Goal: Task Accomplishment & Management: Complete application form

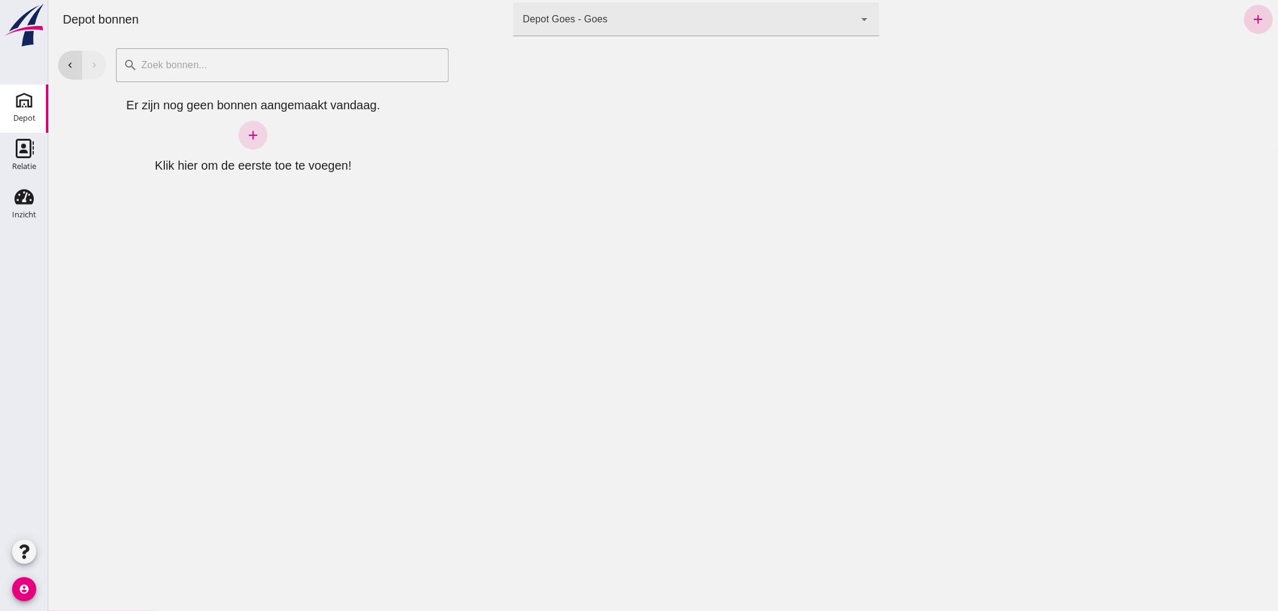
click at [1251, 15] on icon "add" at bounding box center [1258, 19] width 14 height 14
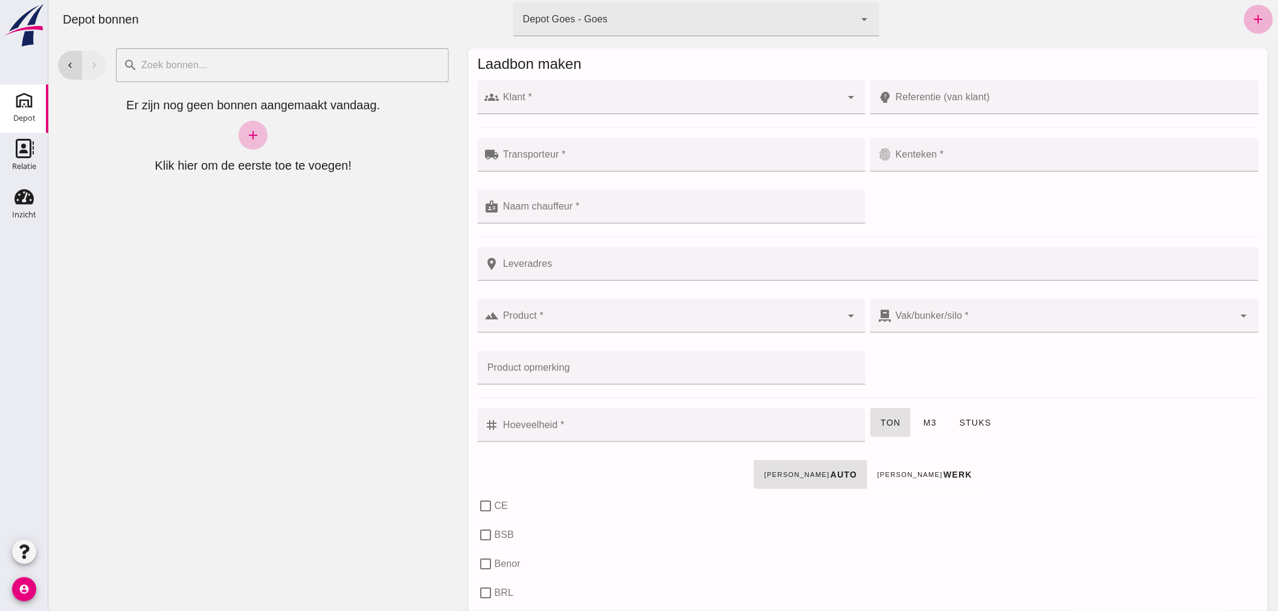
click at [1253, 17] on icon "add" at bounding box center [1258, 19] width 14 height 14
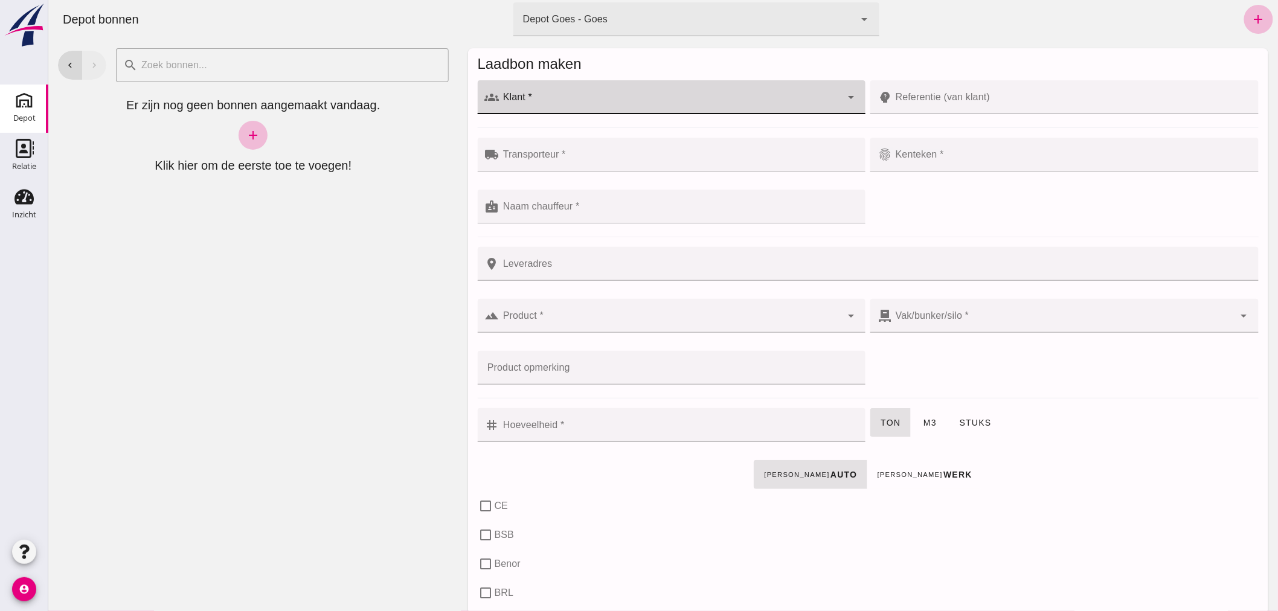
click at [649, 110] on input "Klant *" at bounding box center [670, 103] width 342 height 14
click at [593, 160] on div "Aannemingsbedrijf Traas & Ovaa B.V." at bounding box center [676, 162] width 346 height 14
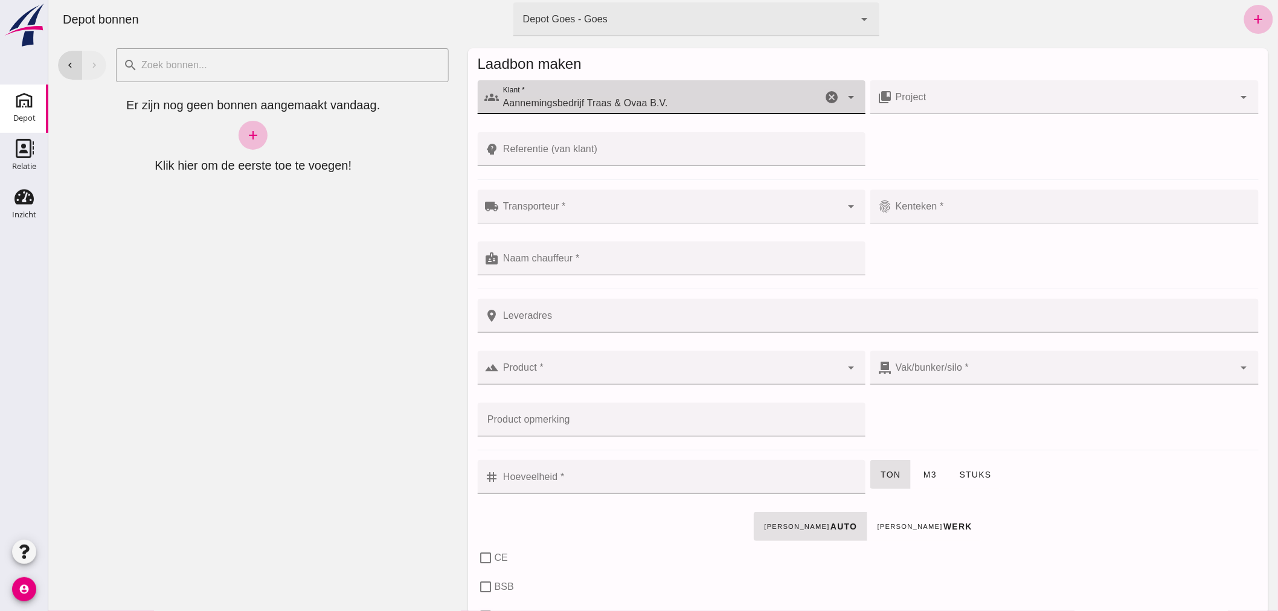
type input "Aannemingsbedrijf Traas & Ovaa B.V."
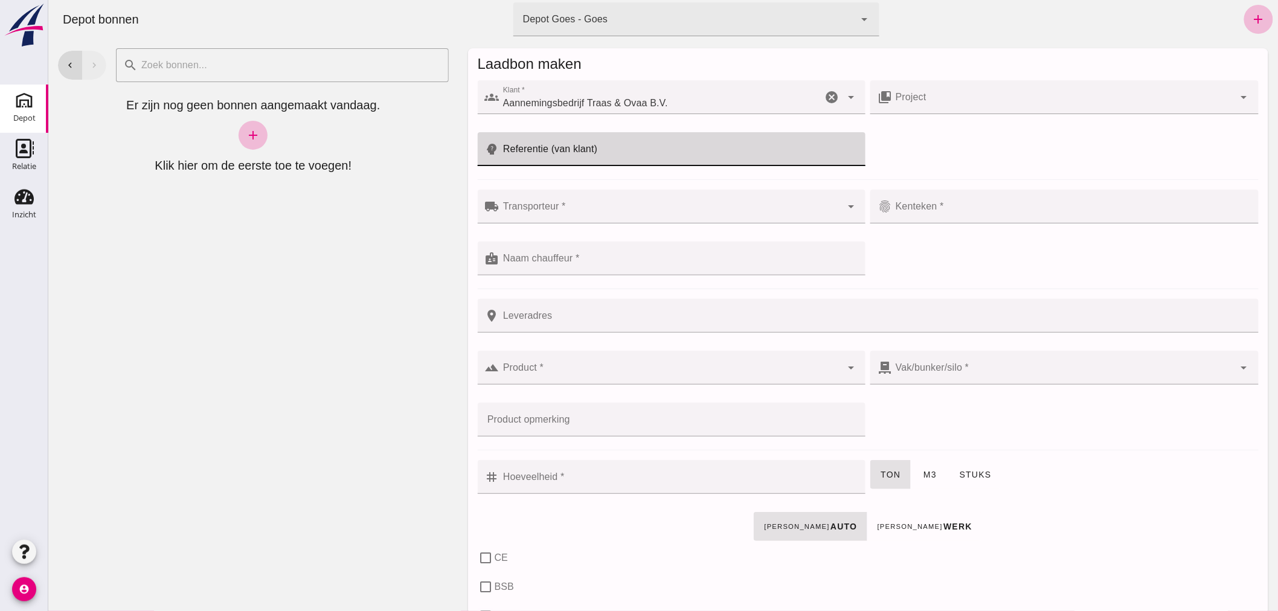
click at [617, 155] on input "Referentie (van klant)" at bounding box center [678, 149] width 359 height 34
type input "25T046"
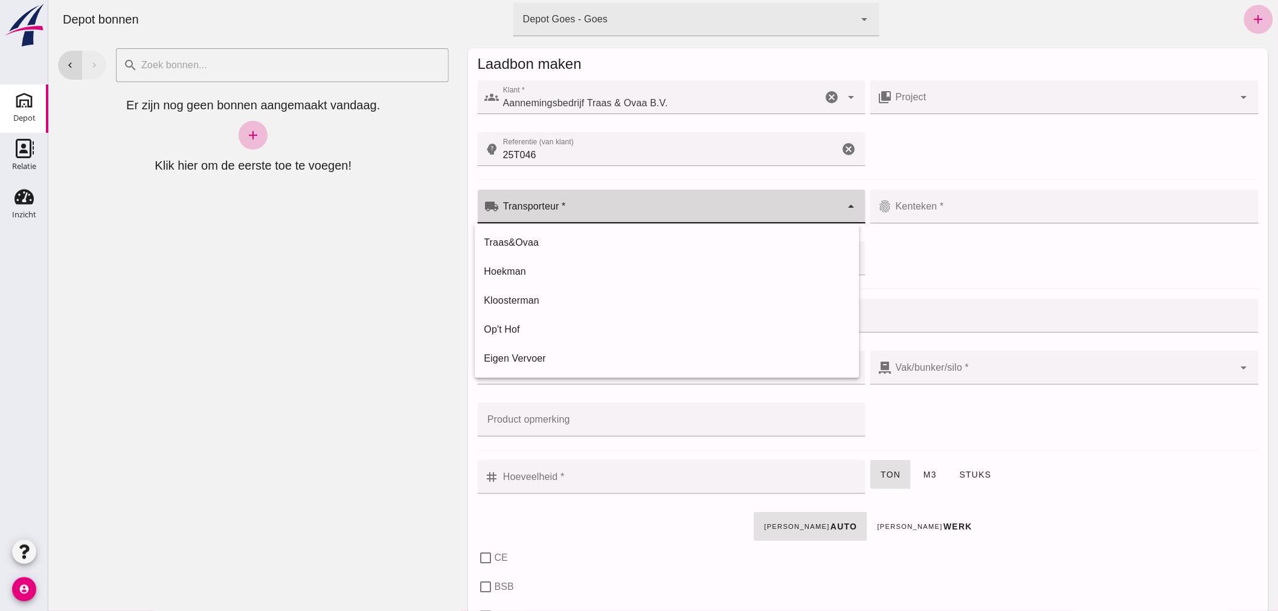
click at [590, 207] on input "Transporteur *" at bounding box center [670, 212] width 342 height 14
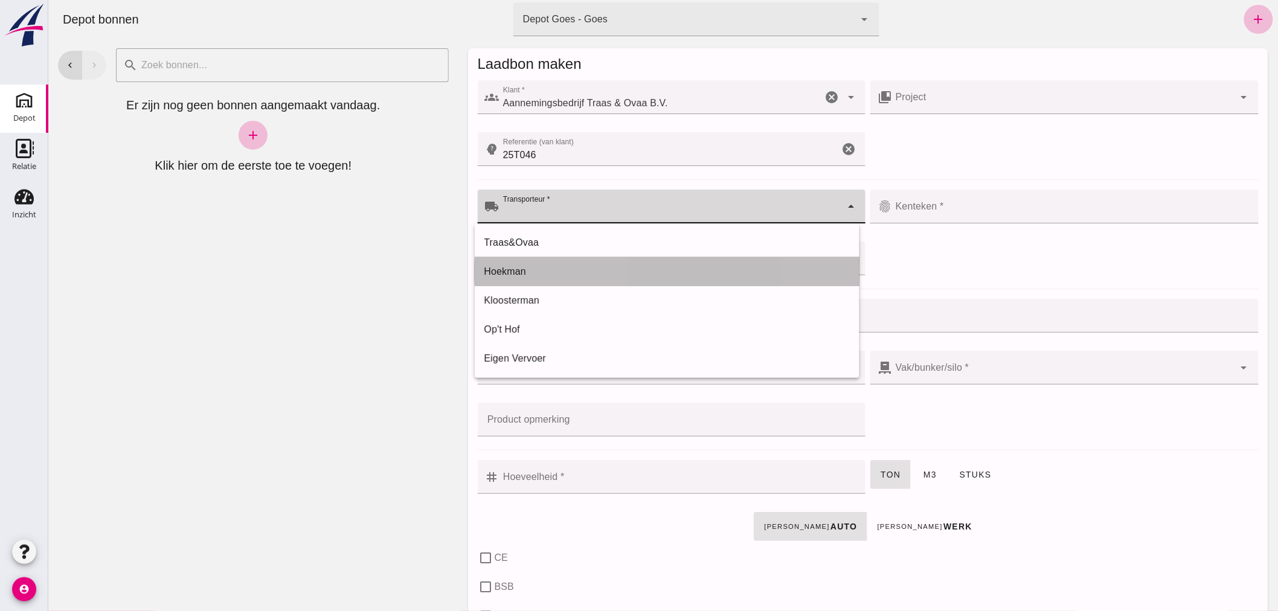
click at [566, 269] on div "Hoekman" at bounding box center [666, 272] width 365 height 14
type input "Hoekman"
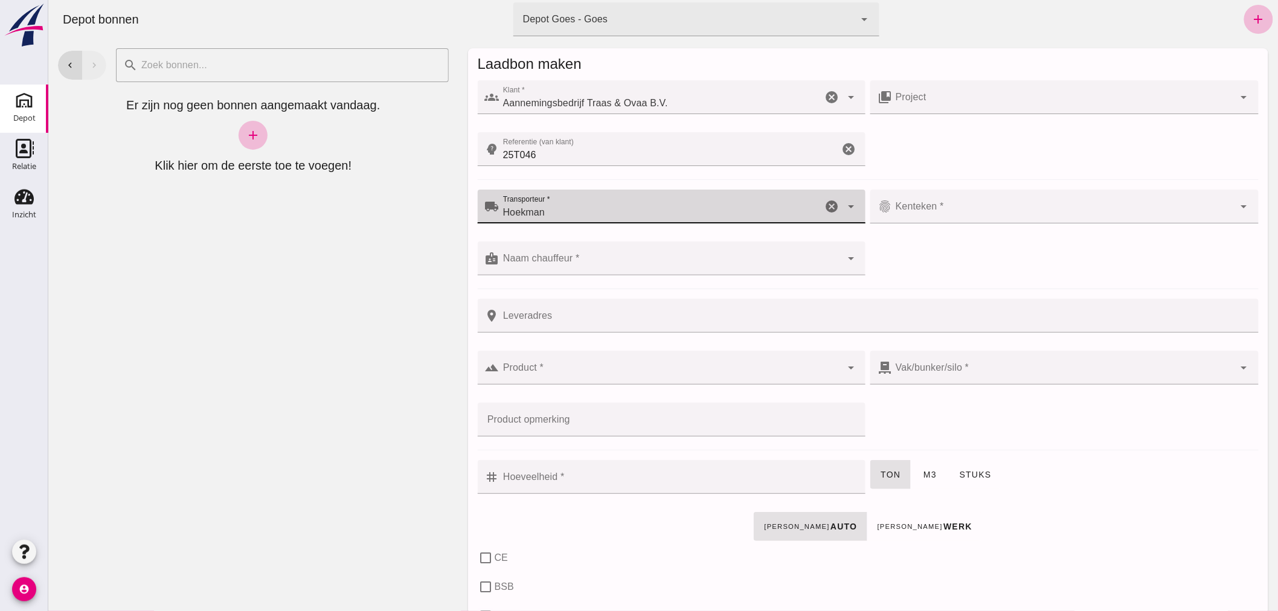
click at [949, 208] on input "Kenteken *" at bounding box center [1063, 212] width 342 height 14
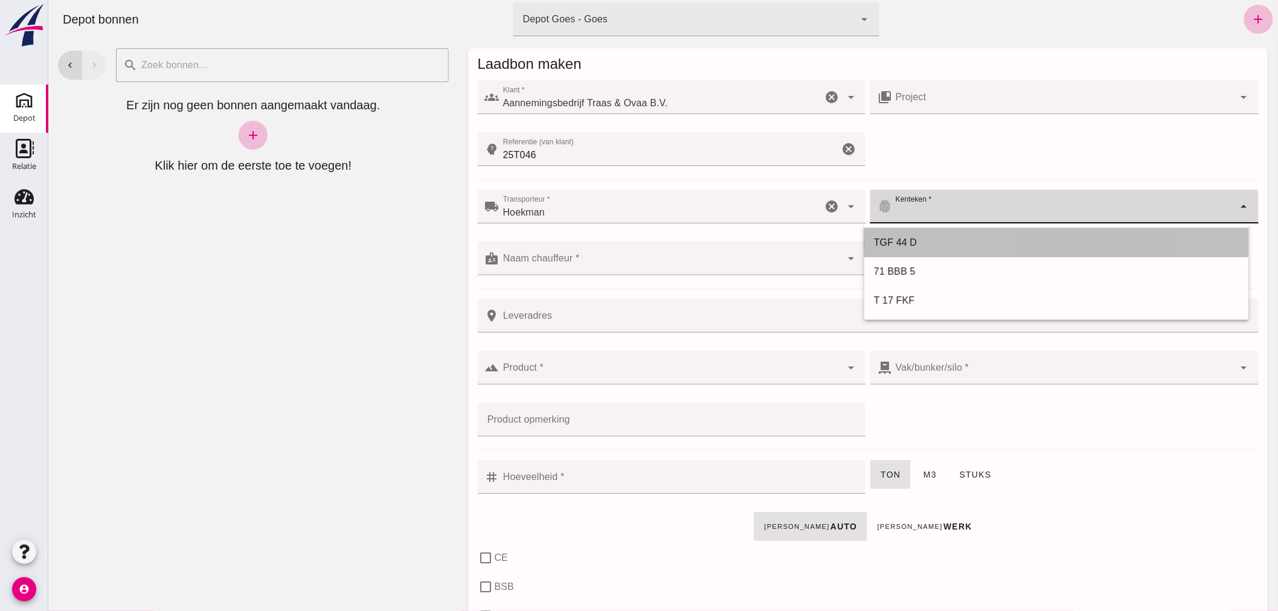
click at [936, 240] on div "TGF 44 D" at bounding box center [1055, 243] width 365 height 14
type input "TGF 44 D"
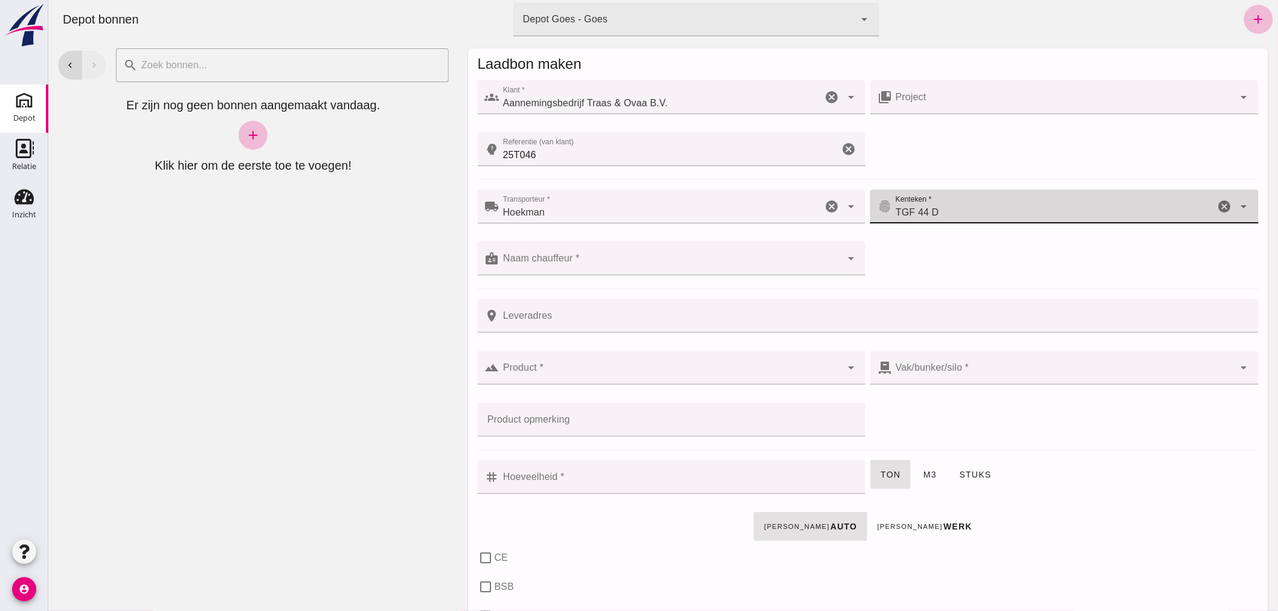
click at [658, 264] on input "Naam chauffeur *" at bounding box center [670, 264] width 342 height 14
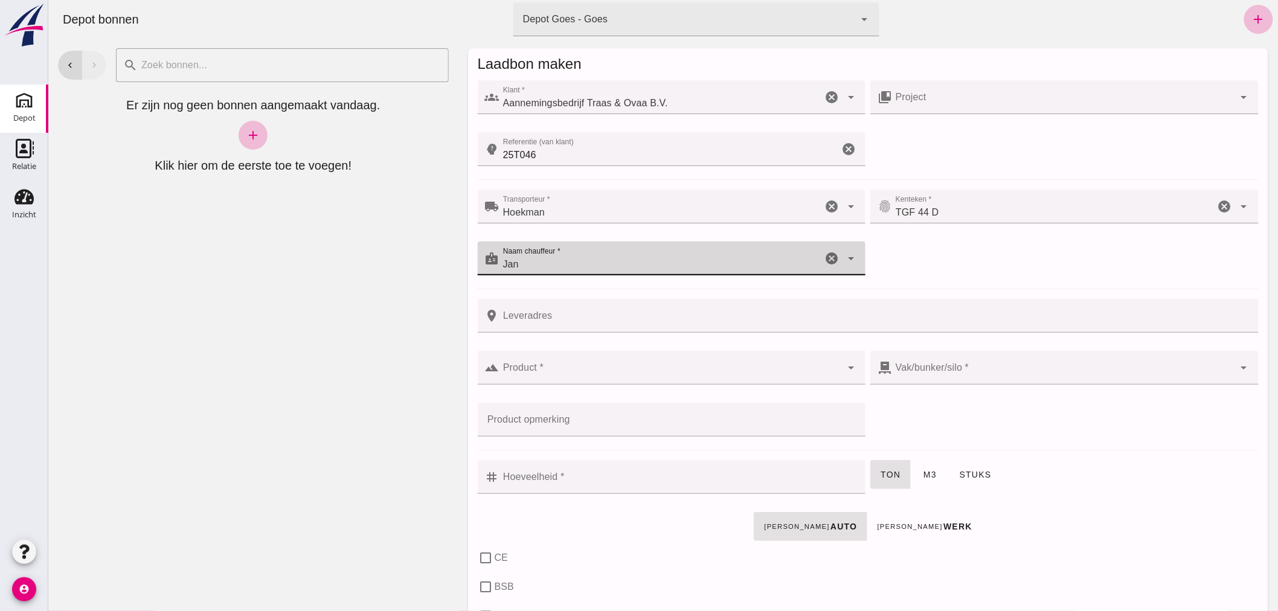
type input "Jan"
click at [625, 315] on input "Leveradres" at bounding box center [875, 316] width 752 height 34
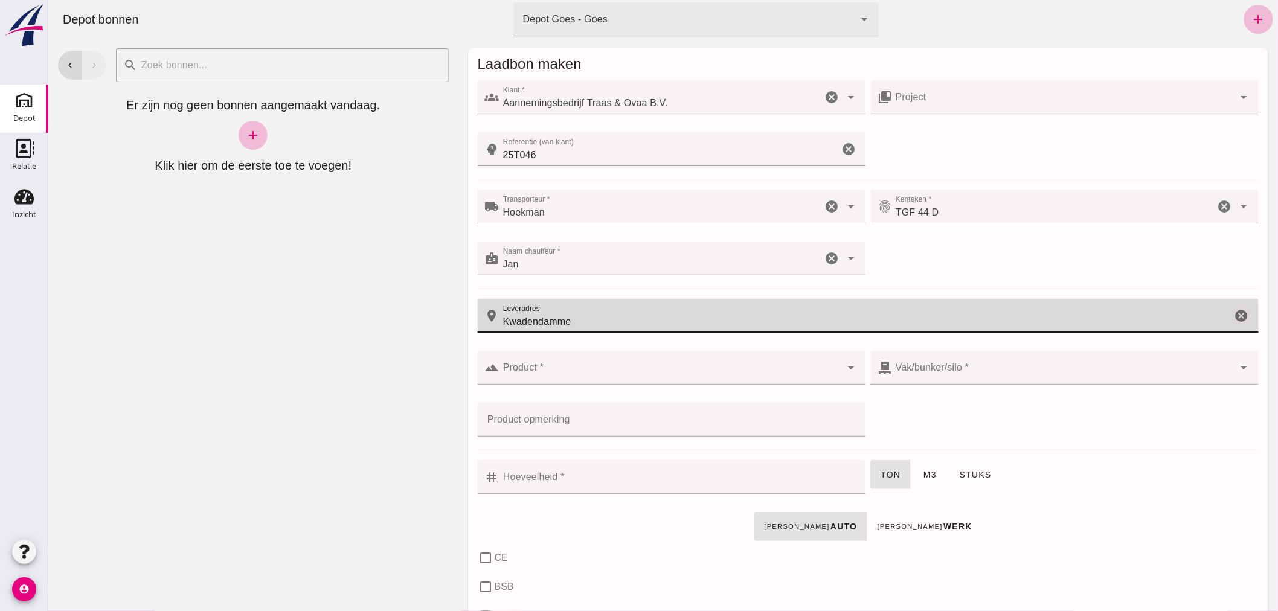
type input "Kwadendamme"
click at [590, 367] on input "Product *" at bounding box center [670, 374] width 342 height 14
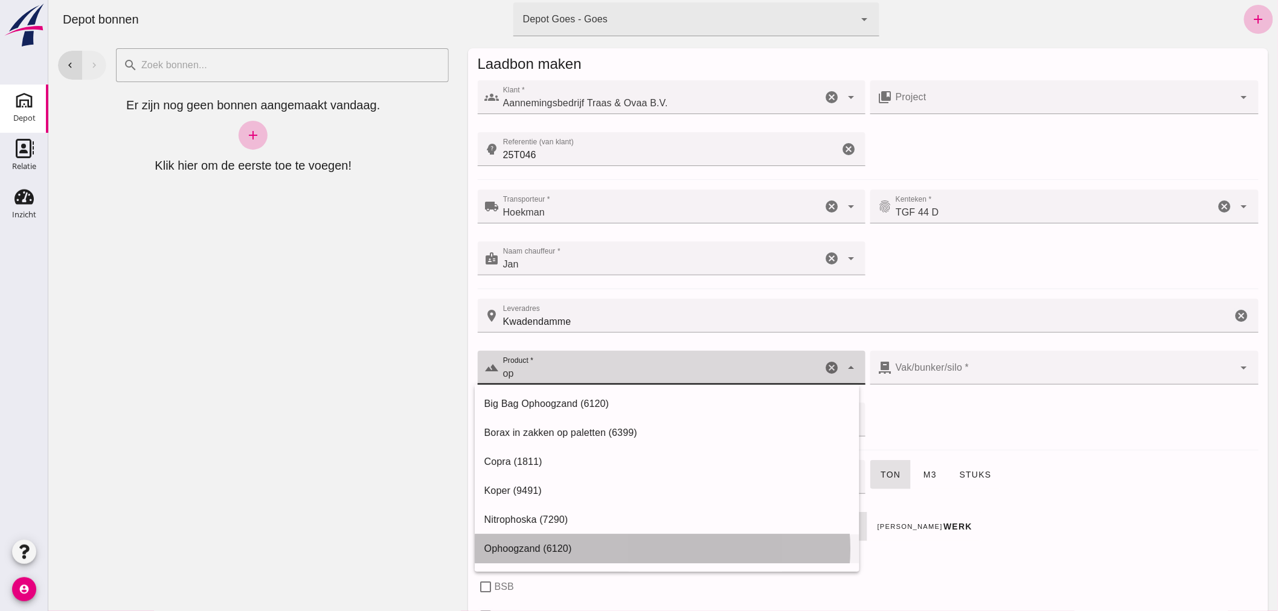
click at [545, 547] on div "Ophoogzand (6120)" at bounding box center [666, 549] width 365 height 14
type input "Ophoogzand (6120)"
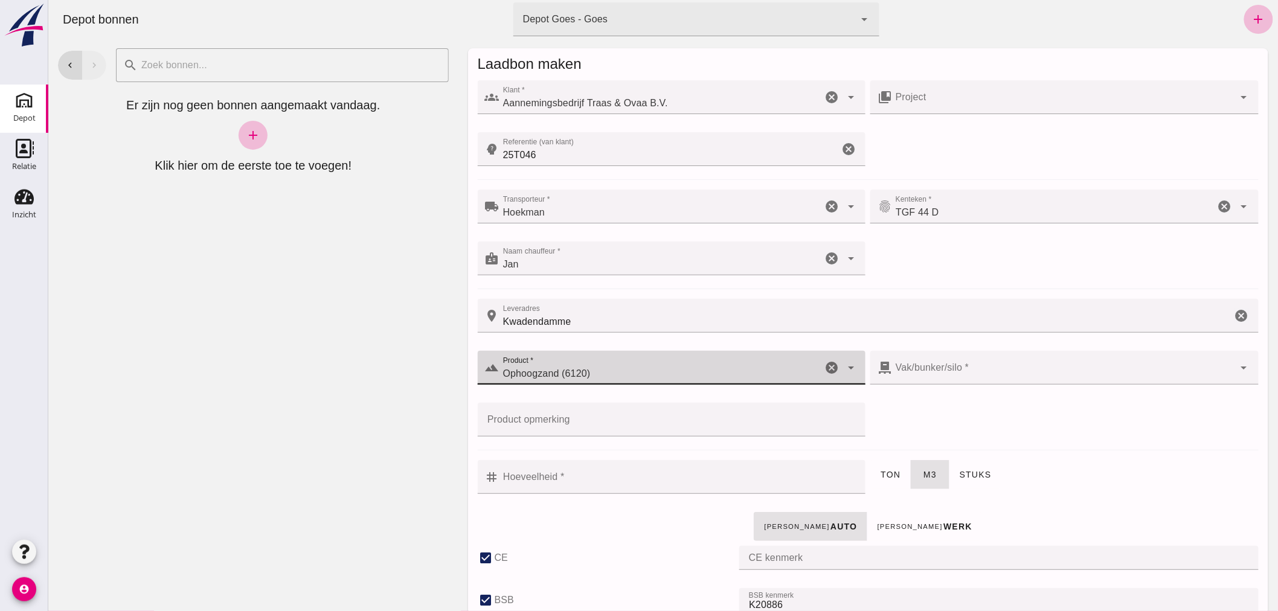
type input "38"
checkbox input "true"
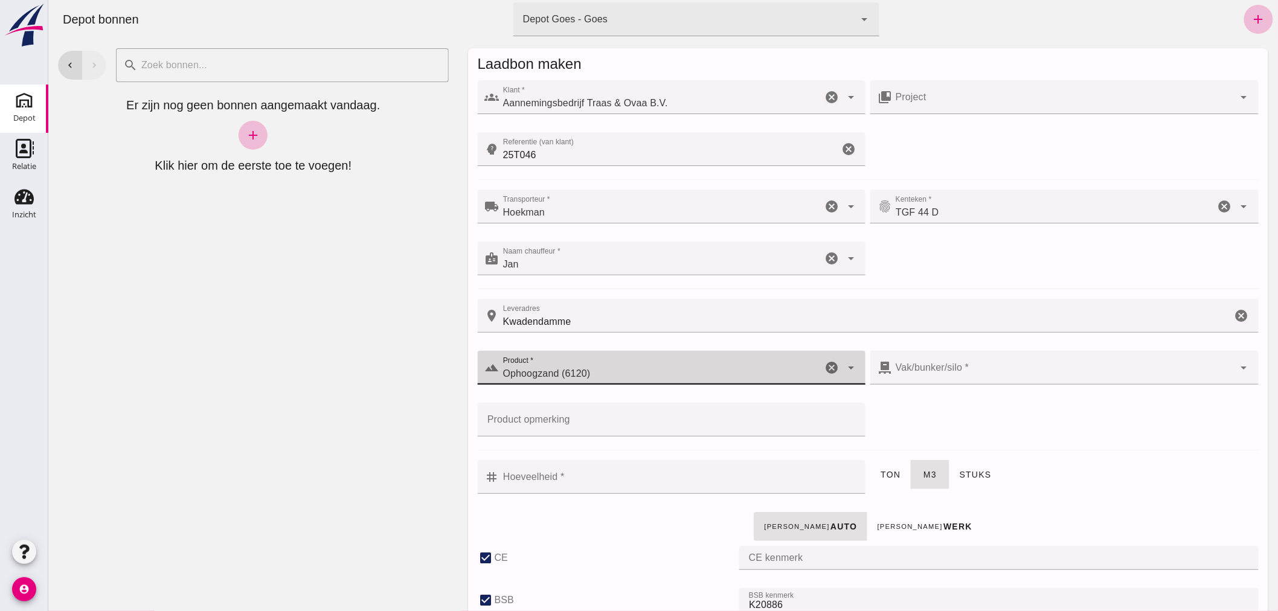
type input "40"
checkbox input "true"
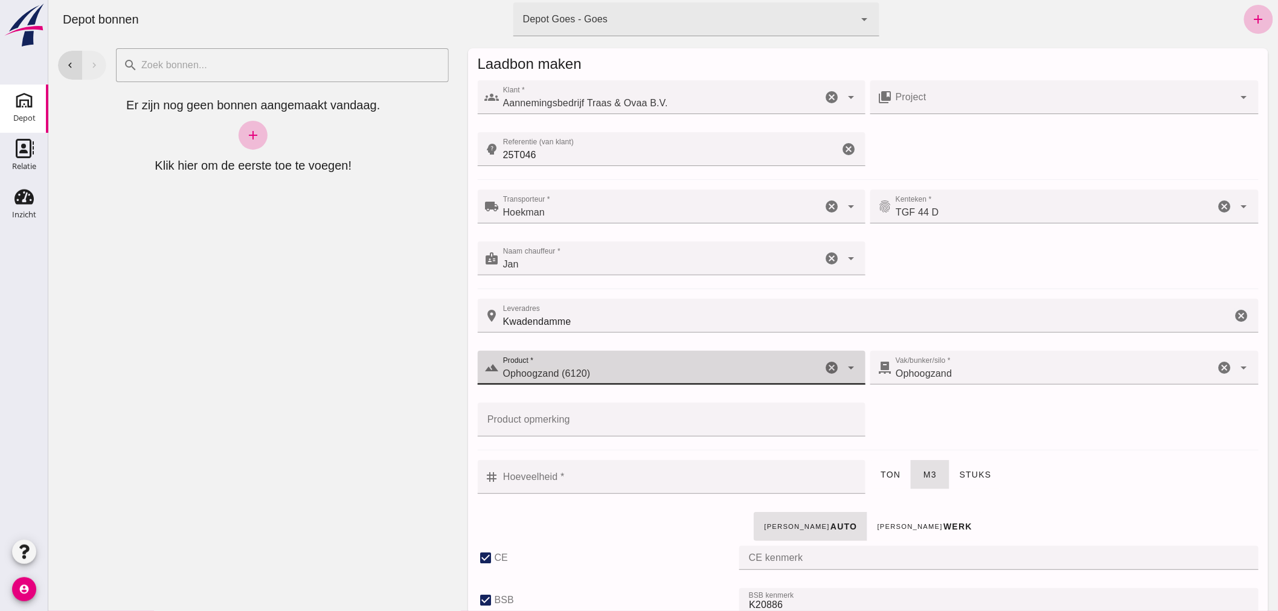
type input "Ophoogzand (6120)"
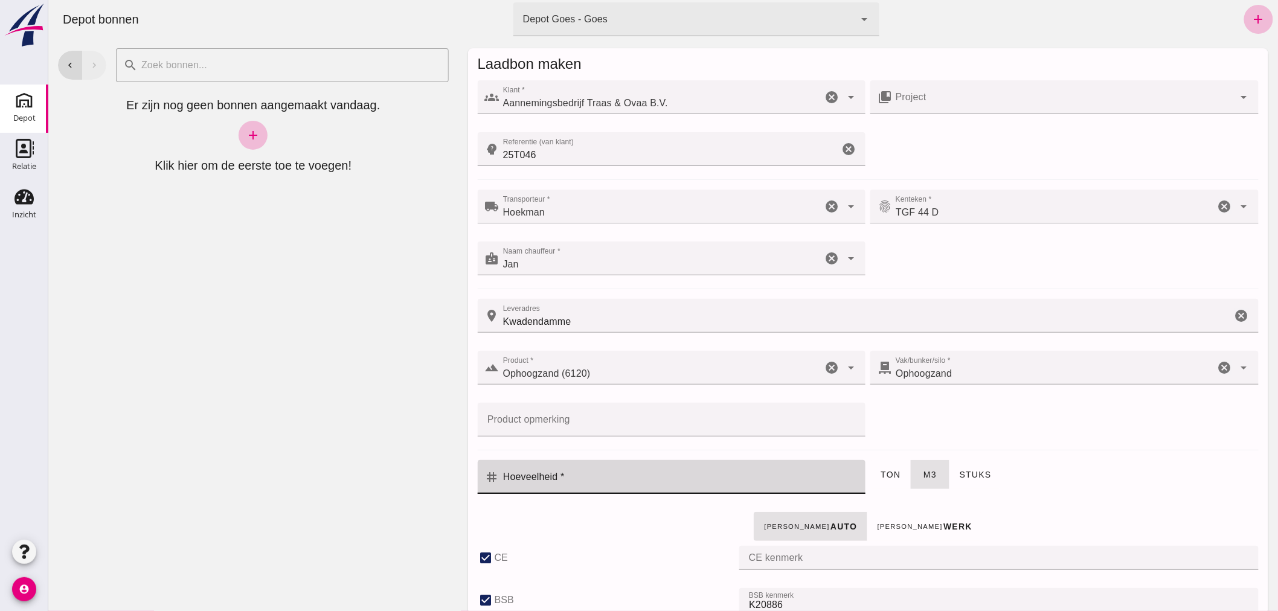
click at [583, 486] on input "Hoeveelheid *" at bounding box center [678, 477] width 359 height 34
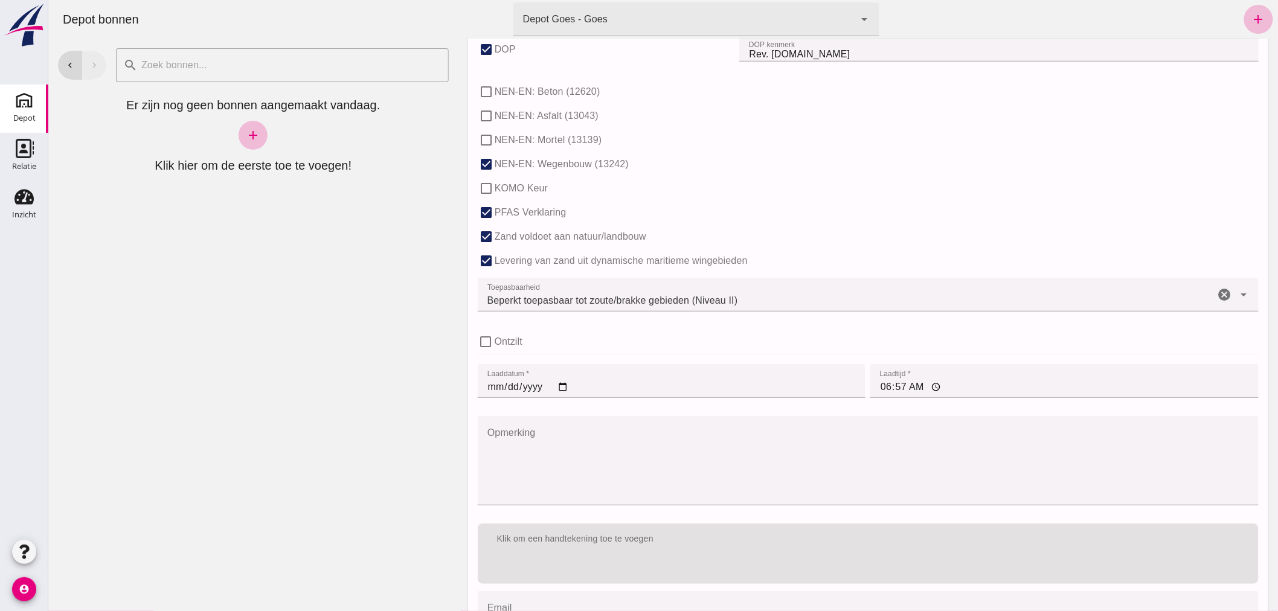
scroll to position [742, 0]
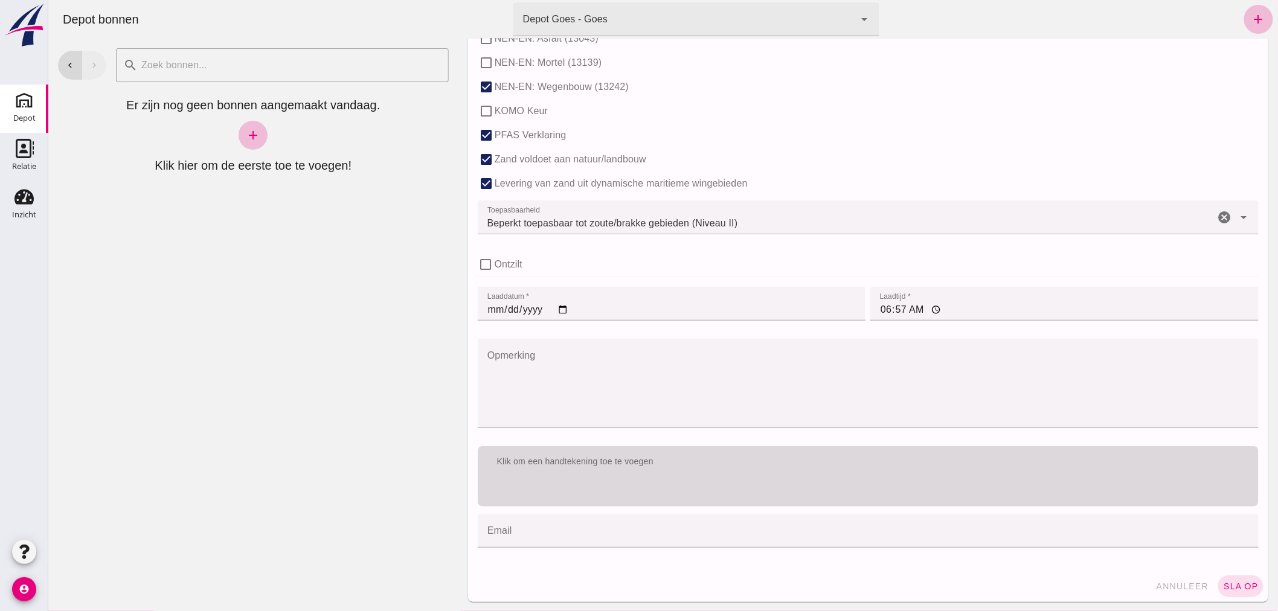
type input "12"
click at [599, 478] on div "Klik om een handtekening toe te voegen" at bounding box center [867, 476] width 781 height 60
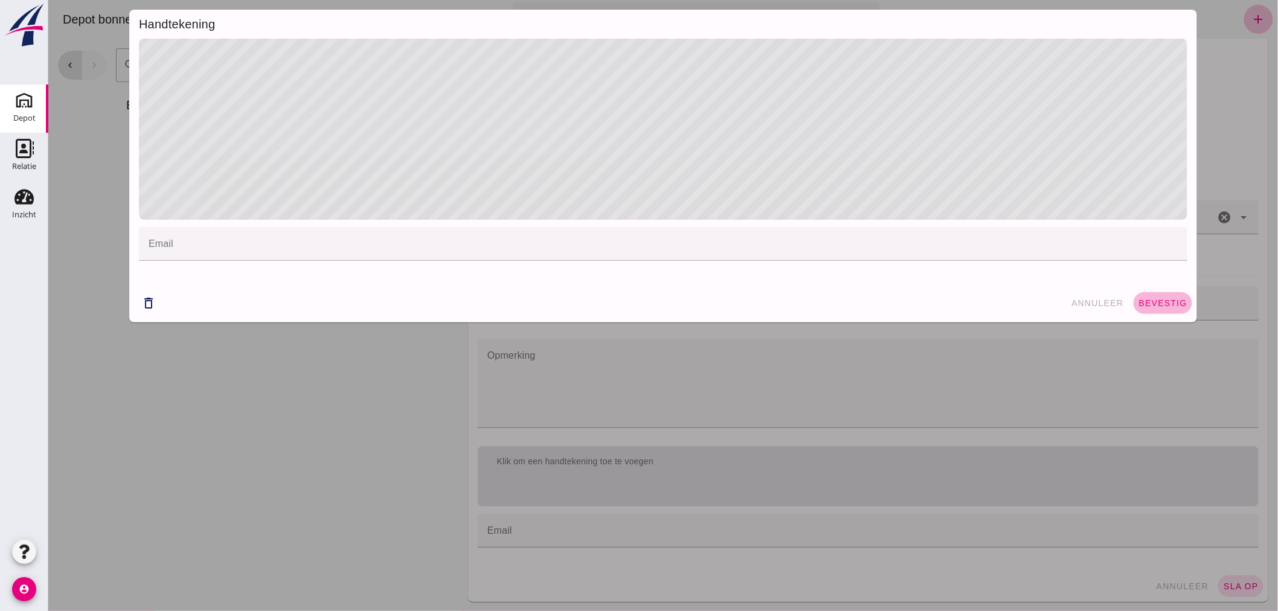
click at [1161, 300] on span "bevestig" at bounding box center [1162, 303] width 49 height 10
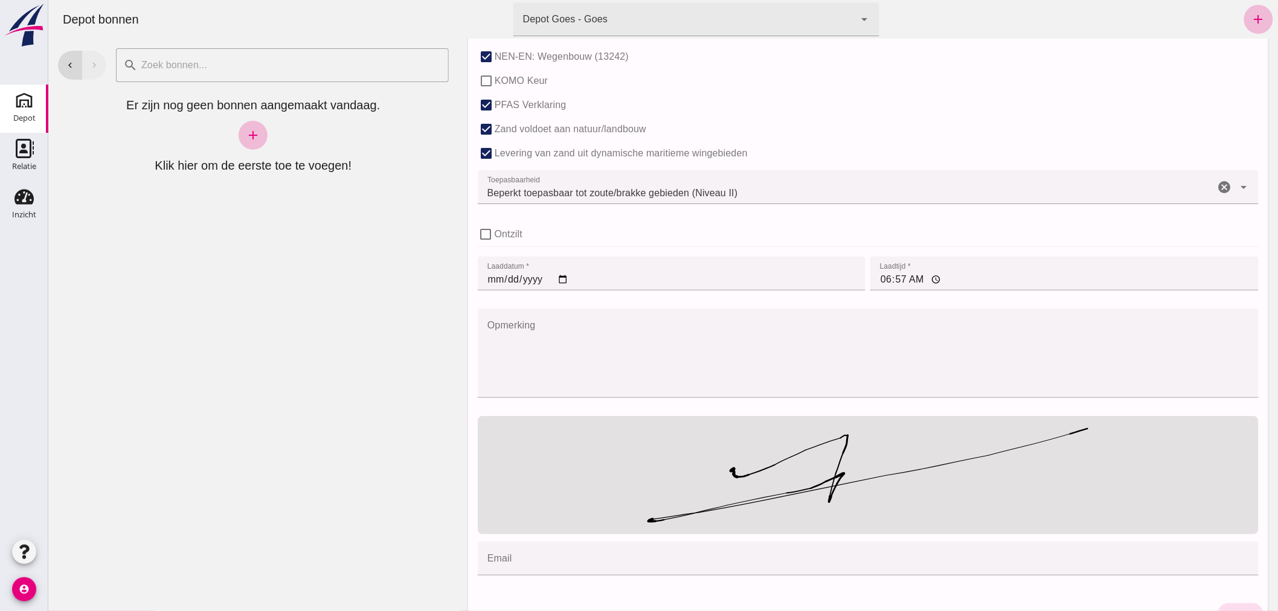
scroll to position [800, 0]
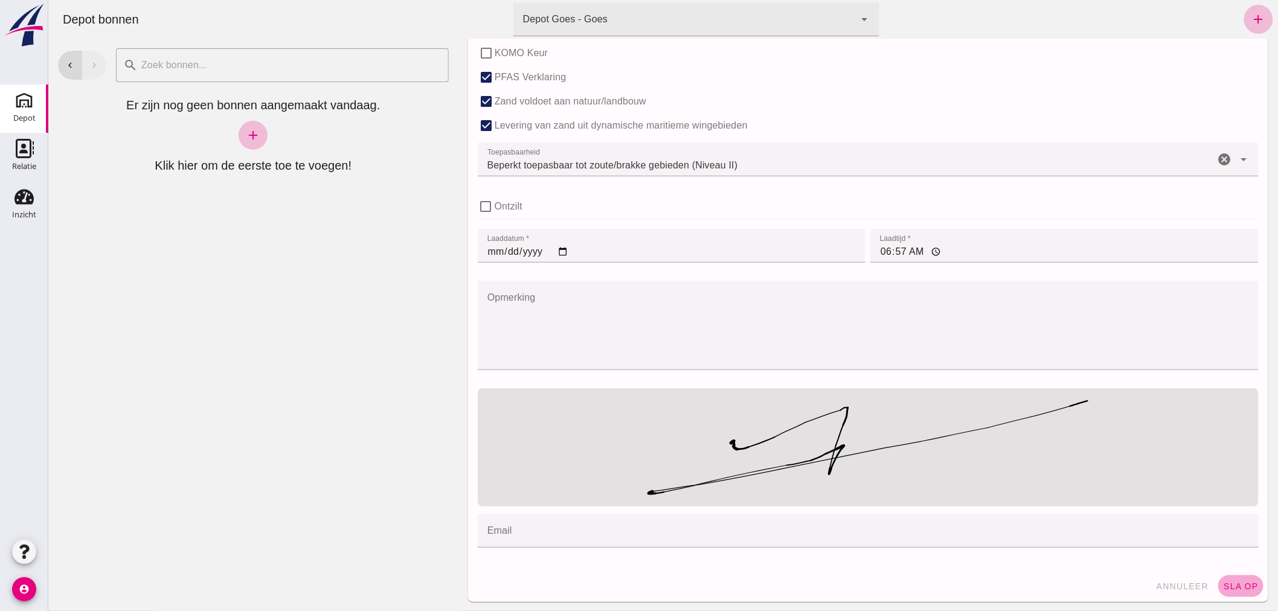
drag, startPoint x: 1232, startPoint y: 580, endPoint x: 1220, endPoint y: 582, distance: 12.8
click at [1232, 579] on button "sla op" at bounding box center [1240, 587] width 45 height 22
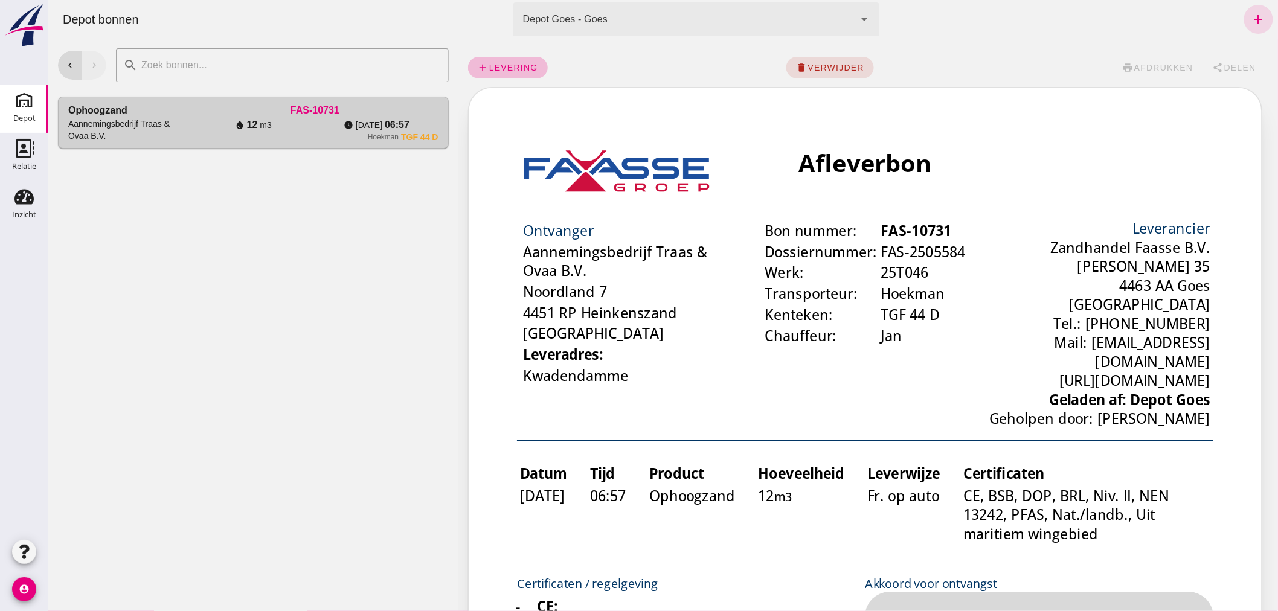
scroll to position [0, 0]
click at [1138, 65] on span "afdrukken" at bounding box center [1163, 68] width 60 height 10
click at [17, 200] on icon "Inzicht" at bounding box center [23, 196] width 19 height 19
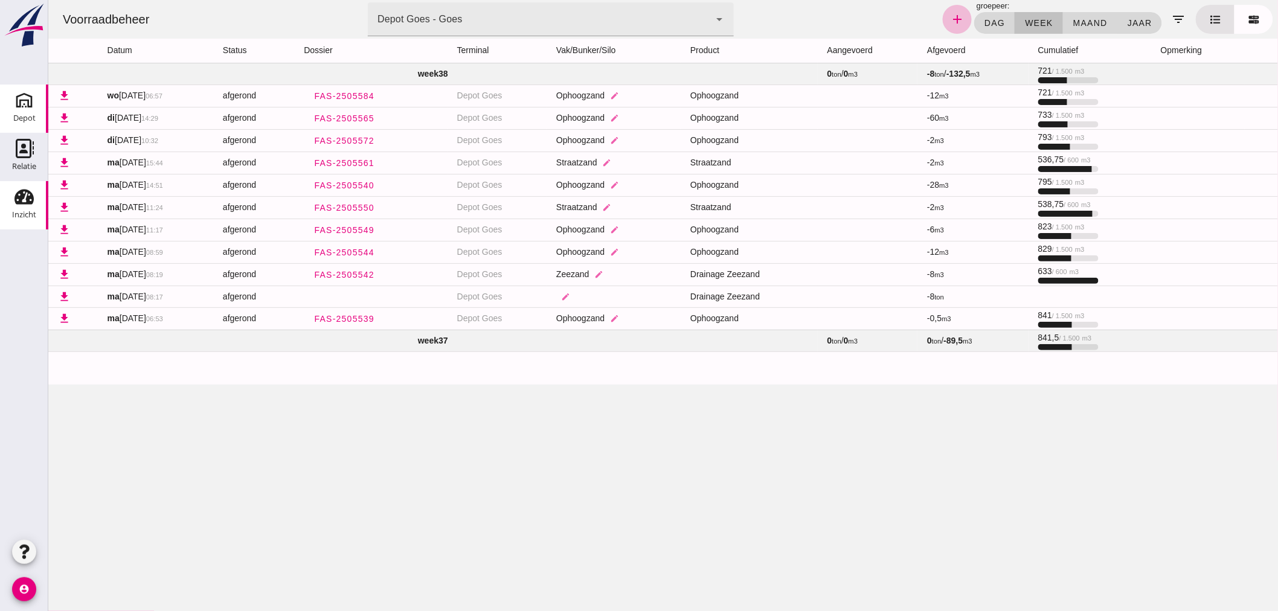
click at [31, 108] on icon "Depot" at bounding box center [23, 100] width 19 height 19
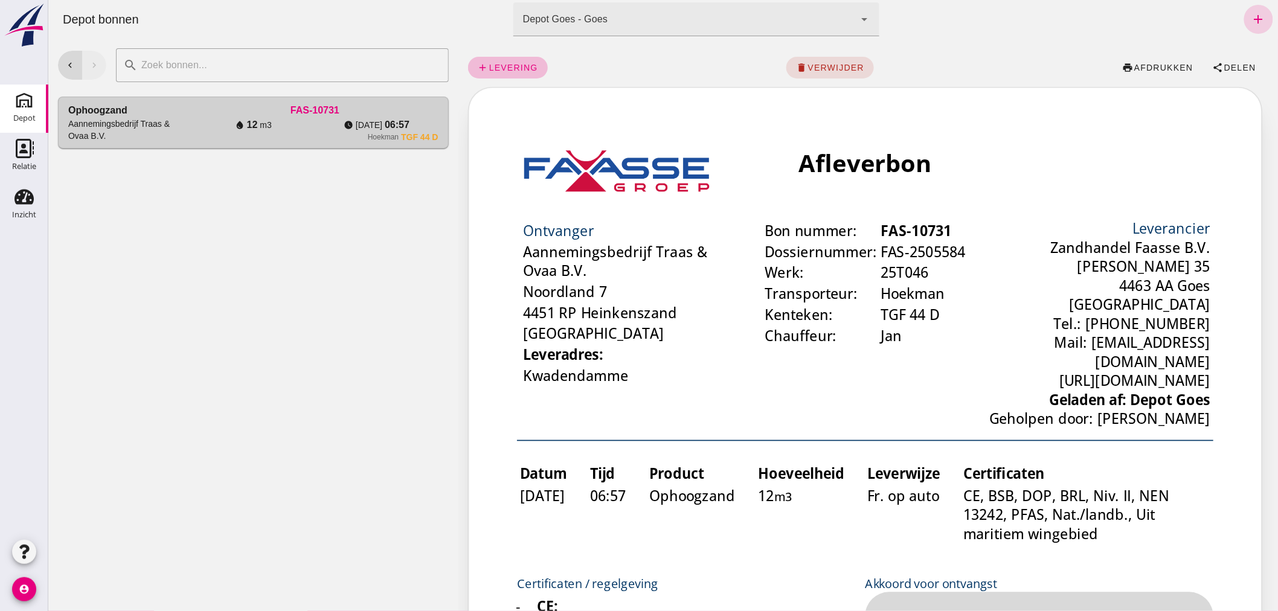
click at [1252, 12] on icon "add" at bounding box center [1258, 19] width 14 height 14
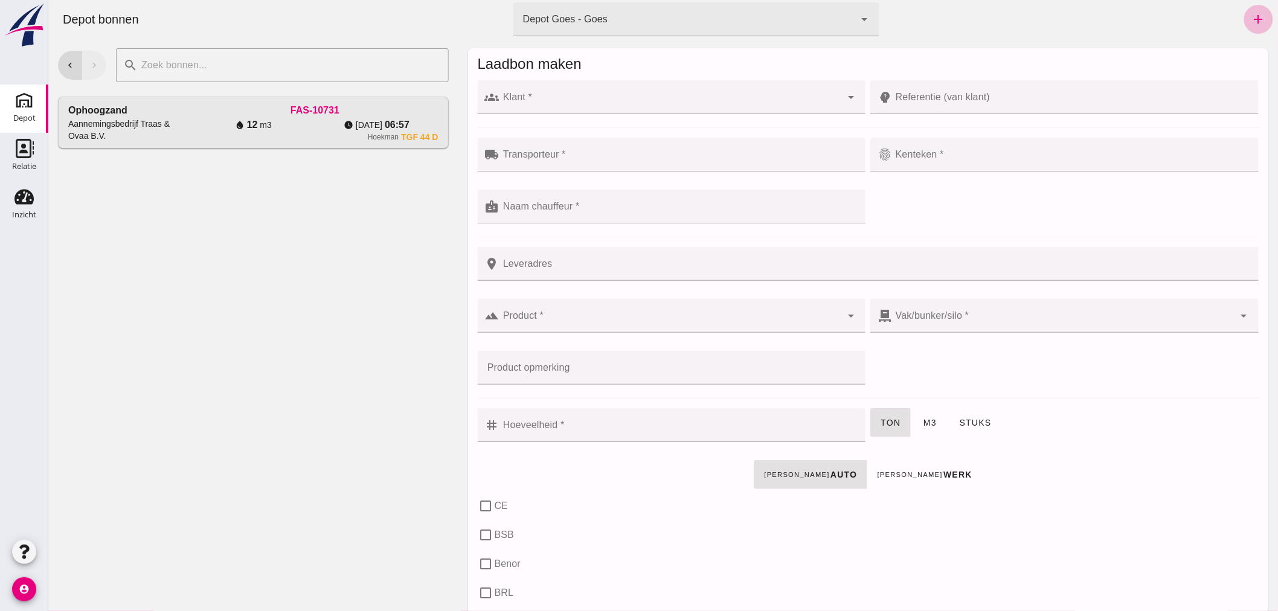
click at [594, 97] on input "Klant *" at bounding box center [670, 103] width 342 height 14
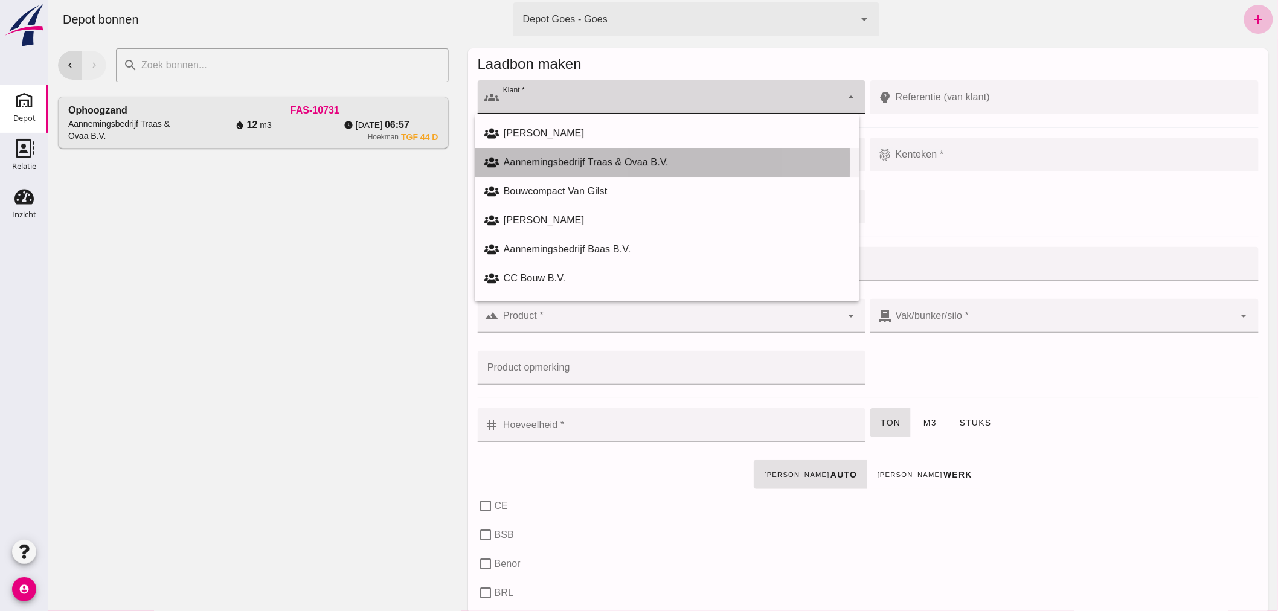
click at [641, 154] on div "Aannemingsbedrijf Traas & Ovaa B.V." at bounding box center [666, 162] width 385 height 29
type input "Aannemingsbedrijf Traas & Ovaa B.V."
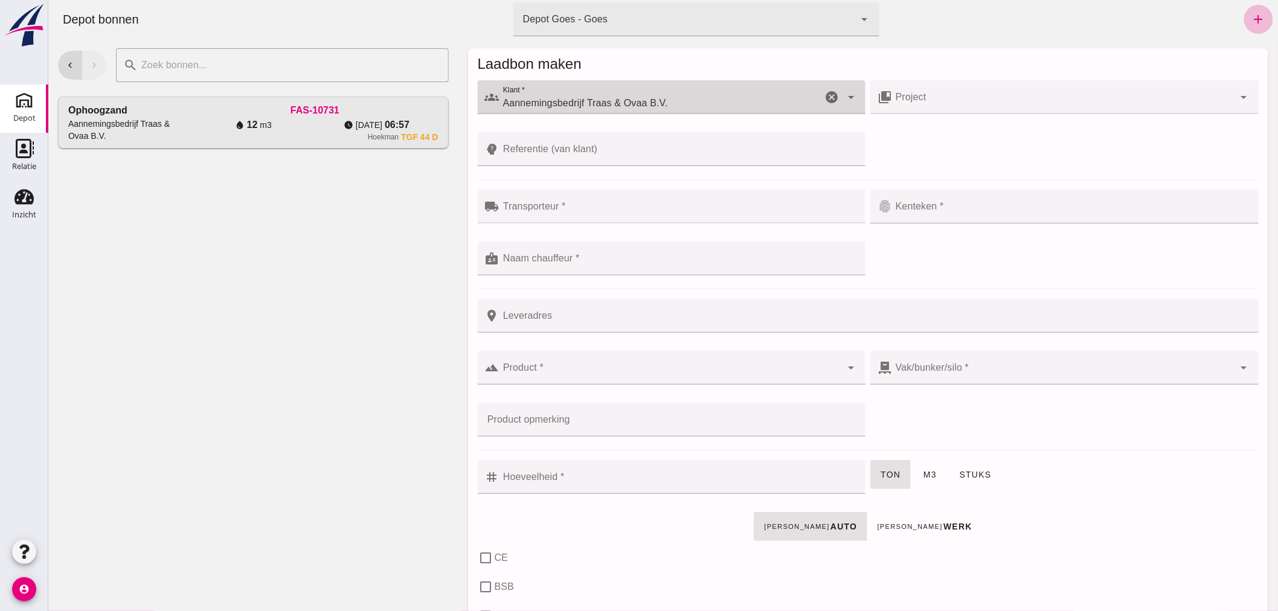
click at [641, 154] on input "Referentie (van klant)" at bounding box center [678, 149] width 359 height 34
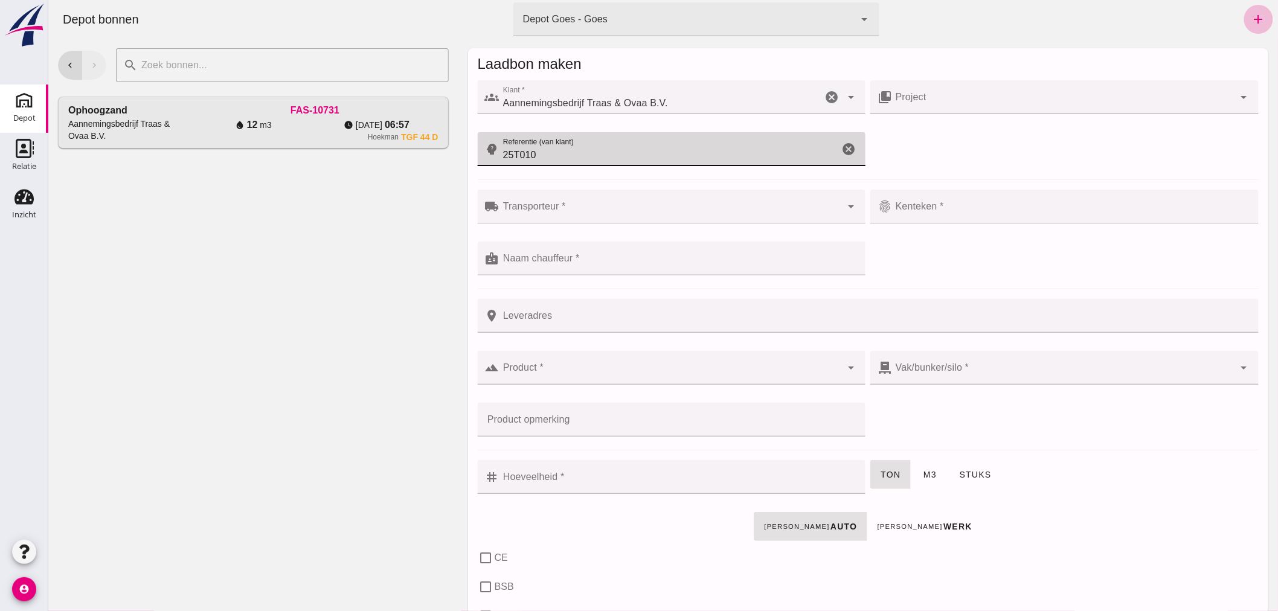
type input "25T010"
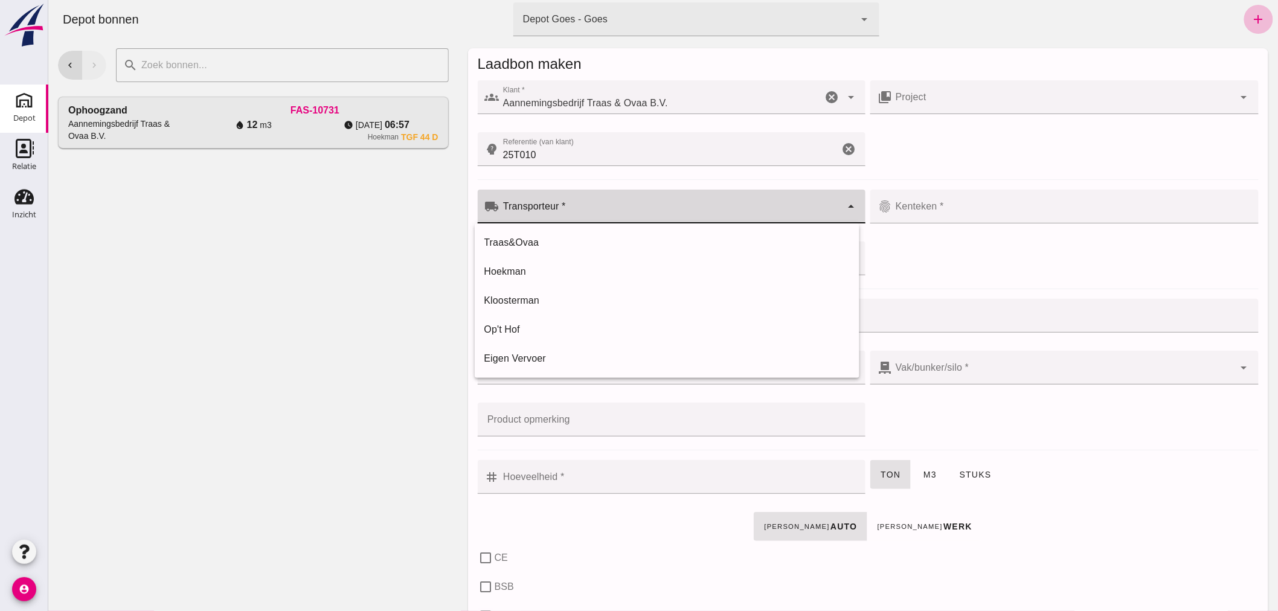
click at [618, 214] on input "Transporteur *" at bounding box center [670, 212] width 342 height 14
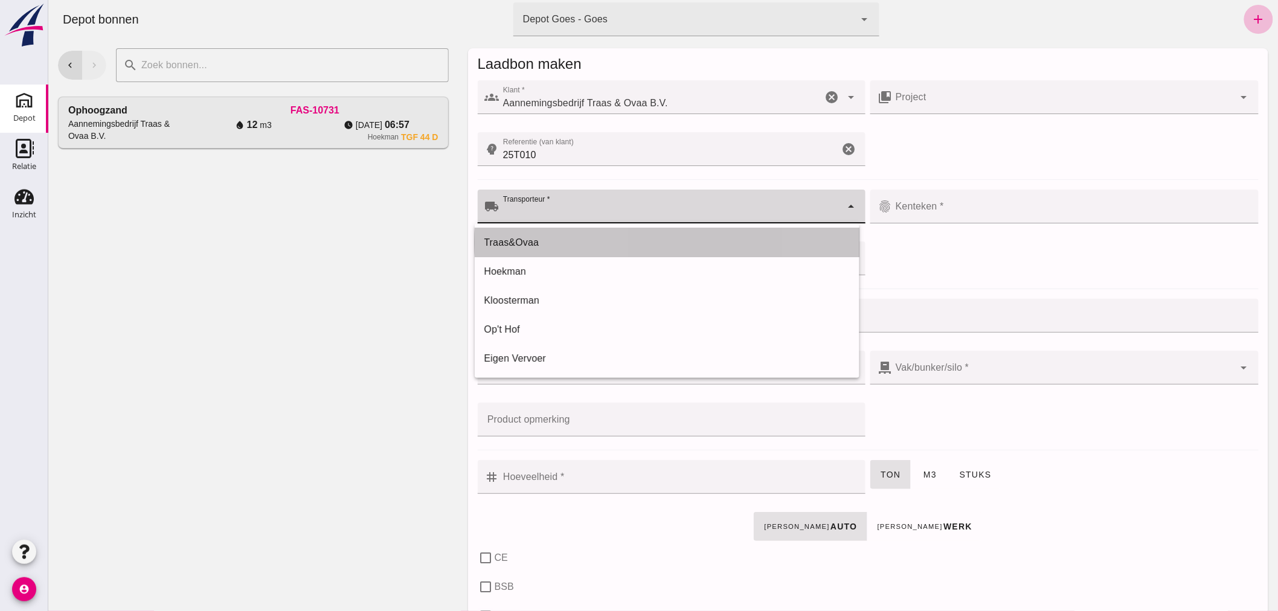
drag, startPoint x: 593, startPoint y: 244, endPoint x: 660, endPoint y: 245, distance: 67.1
click at [593, 244] on div "Traas&Ovaa" at bounding box center [666, 243] width 365 height 14
type input "Traas&Ovaa"
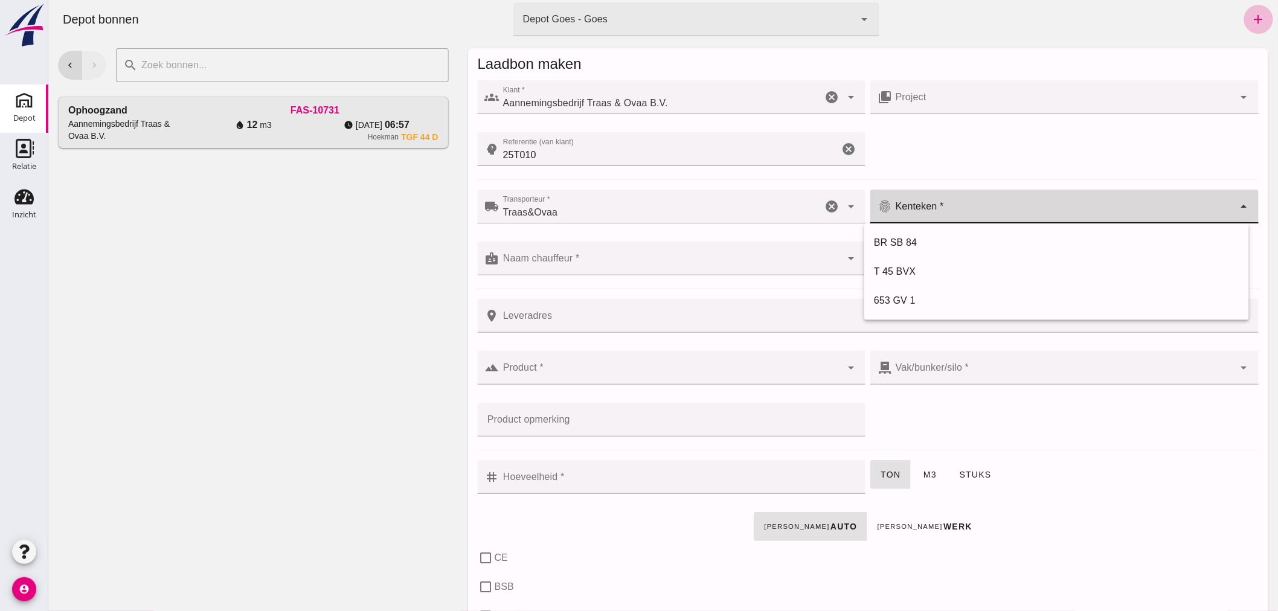
click at [960, 207] on input "Kenteken *" at bounding box center [1063, 212] width 342 height 14
type input "V-15-GDT"
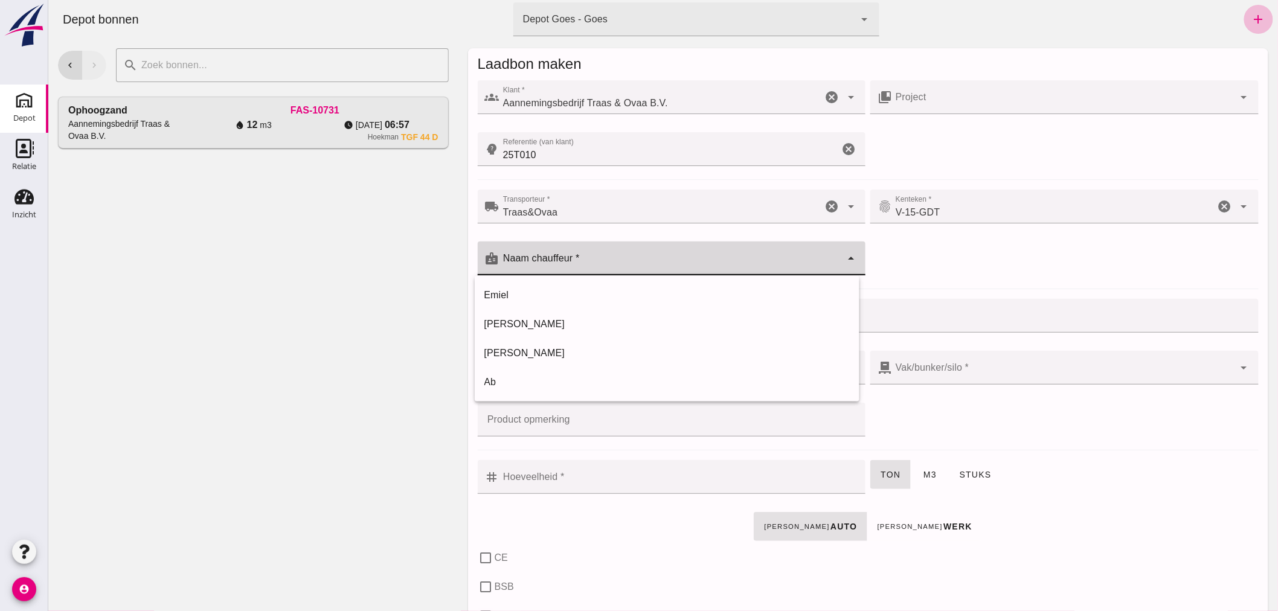
click at [593, 263] on input "Naam chauffeur *" at bounding box center [670, 264] width 342 height 14
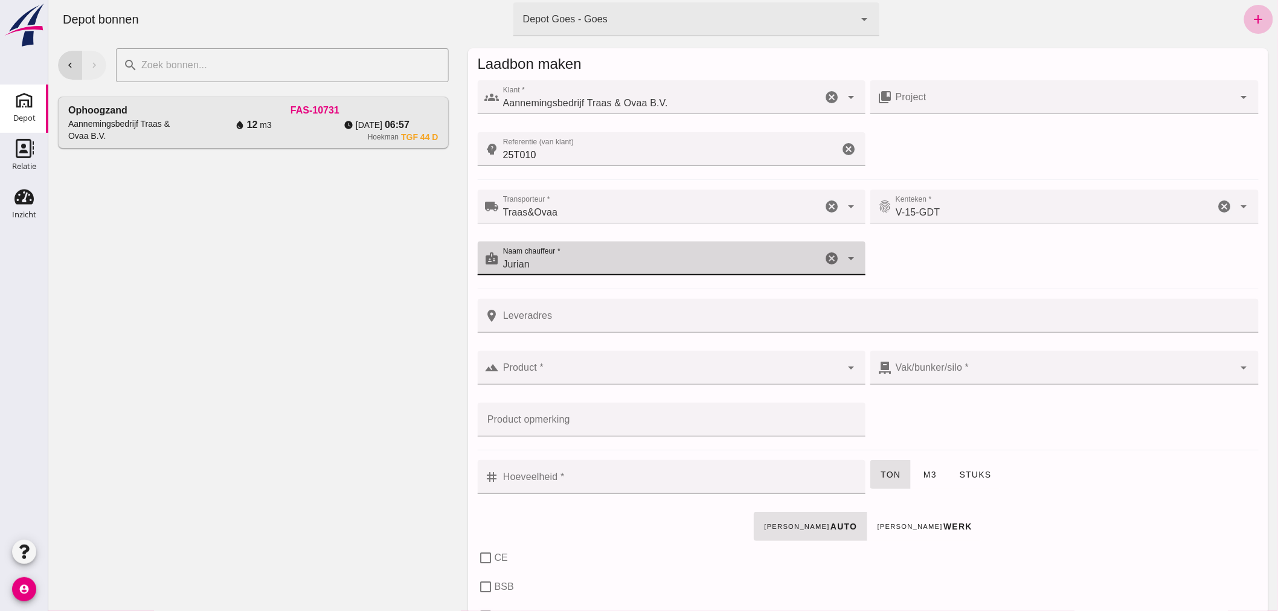
type input "Jurian"
click at [628, 317] on input "Leveradres" at bounding box center [875, 316] width 752 height 34
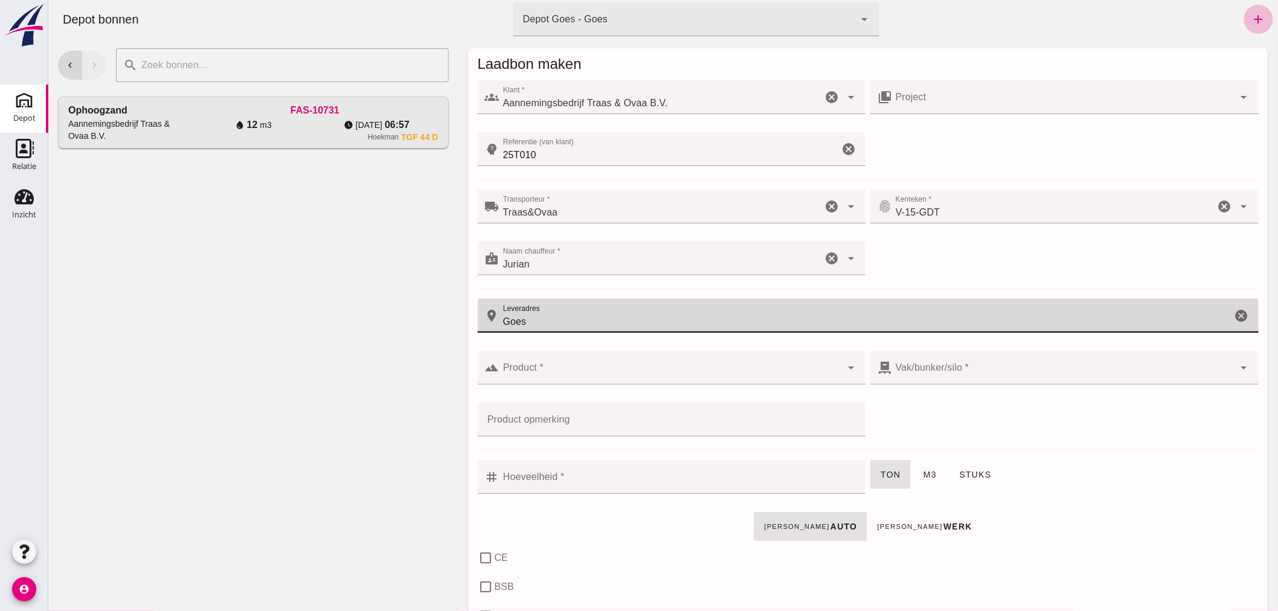
type input "Goes"
click at [623, 361] on div at bounding box center [670, 368] width 342 height 34
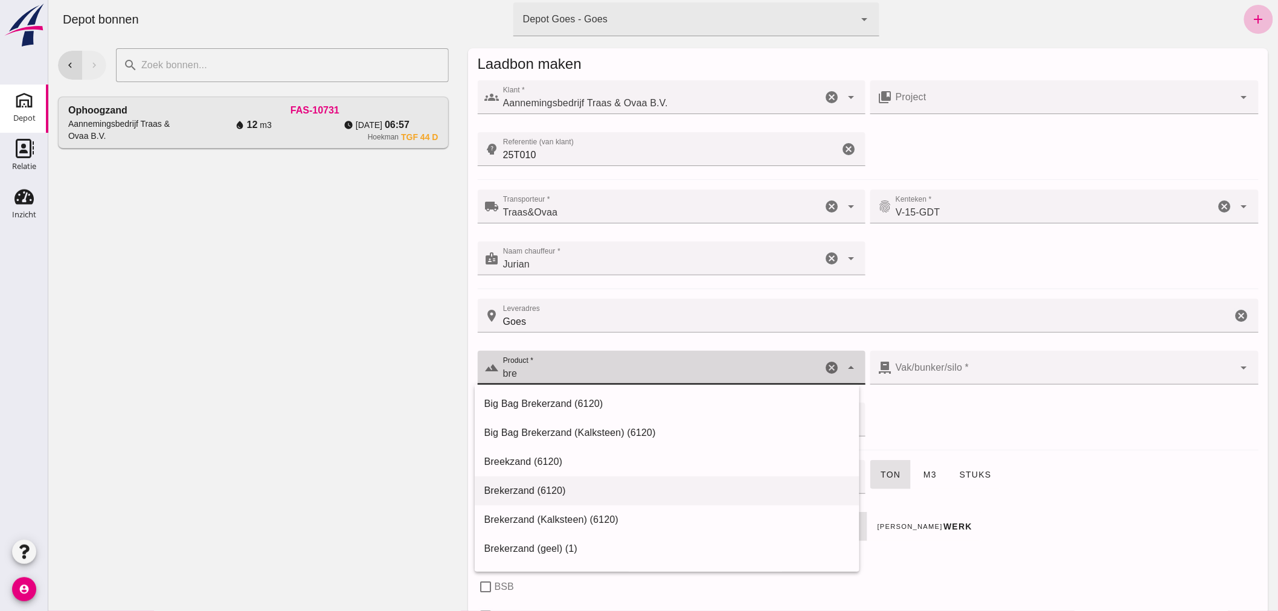
click at [555, 487] on div "Brekerzand (6120)" at bounding box center [666, 491] width 365 height 14
type input "Brekerzand (6120)"
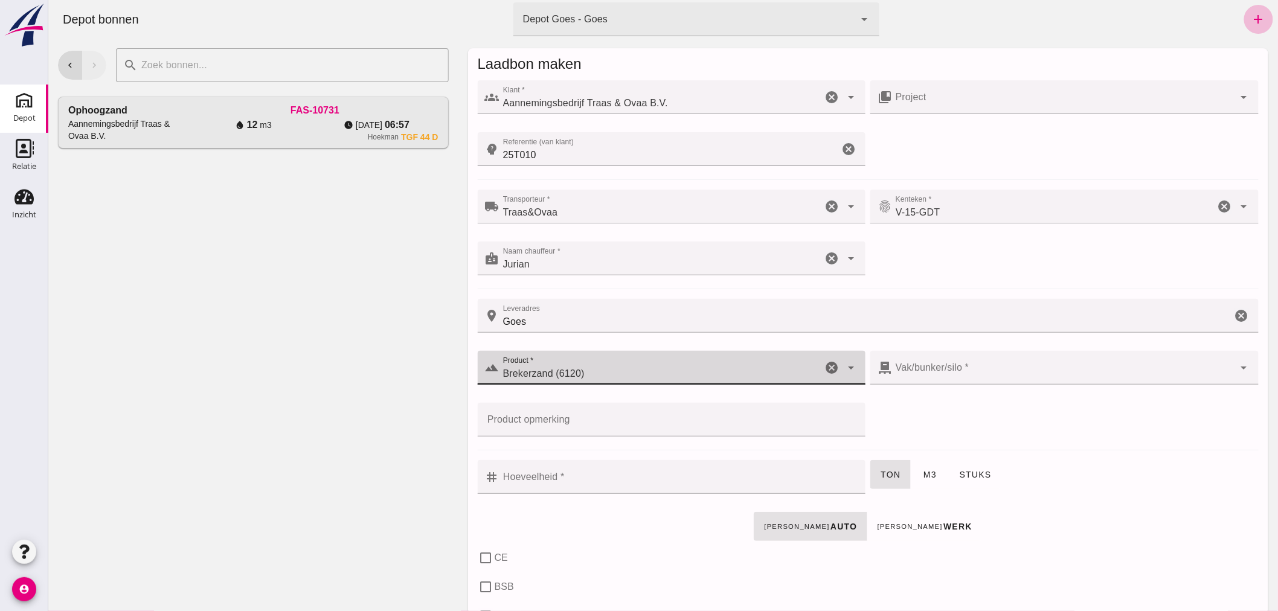
type input "300"
checkbox input "true"
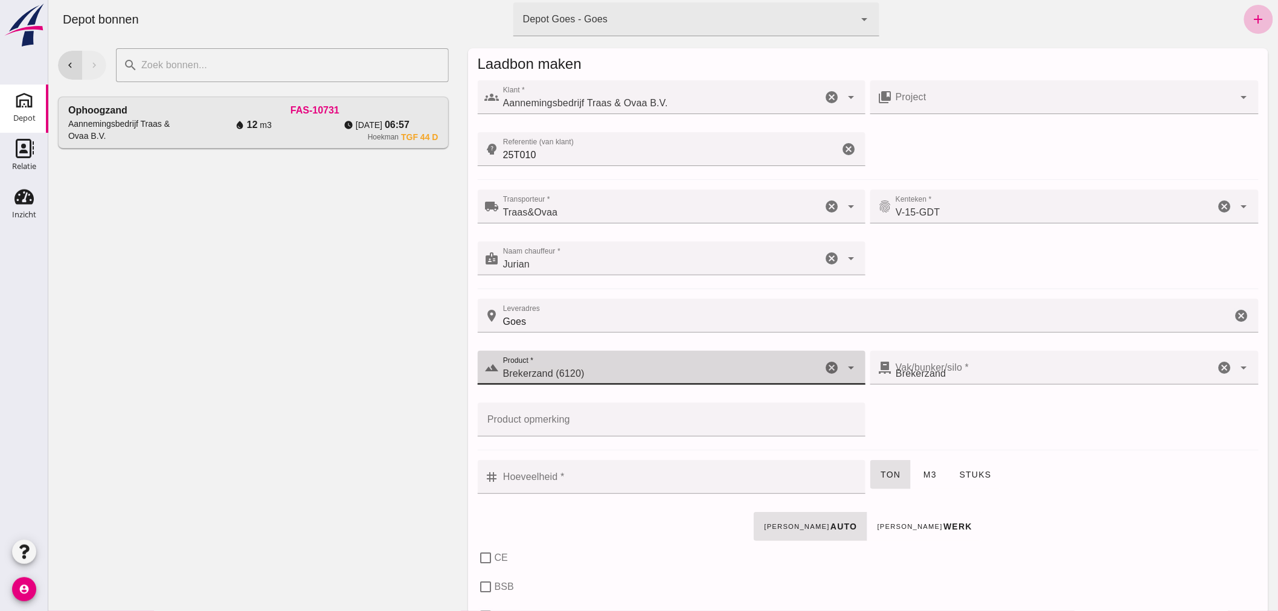
checkbox input "true"
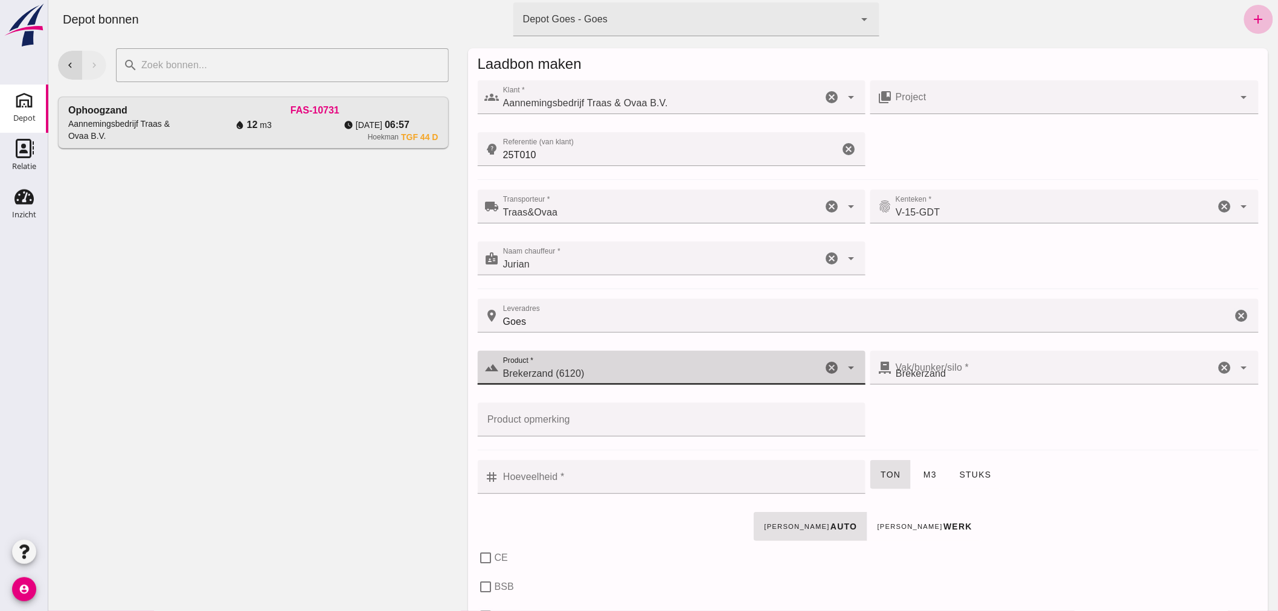
checkbox input "true"
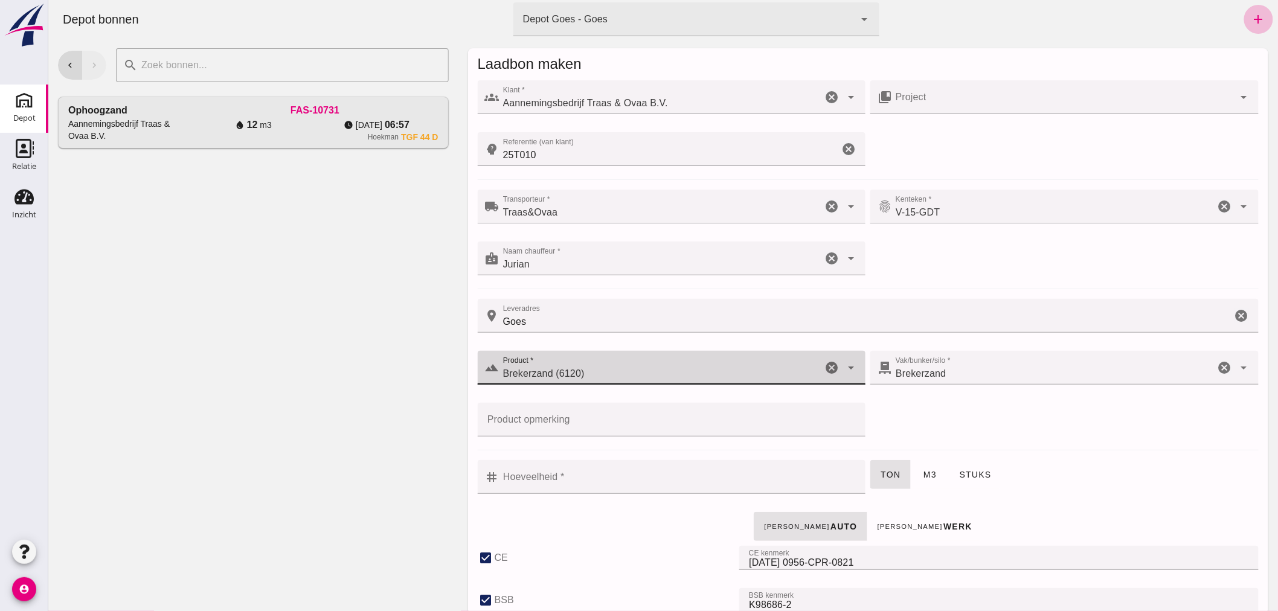
type input "Brekerzand (6120)"
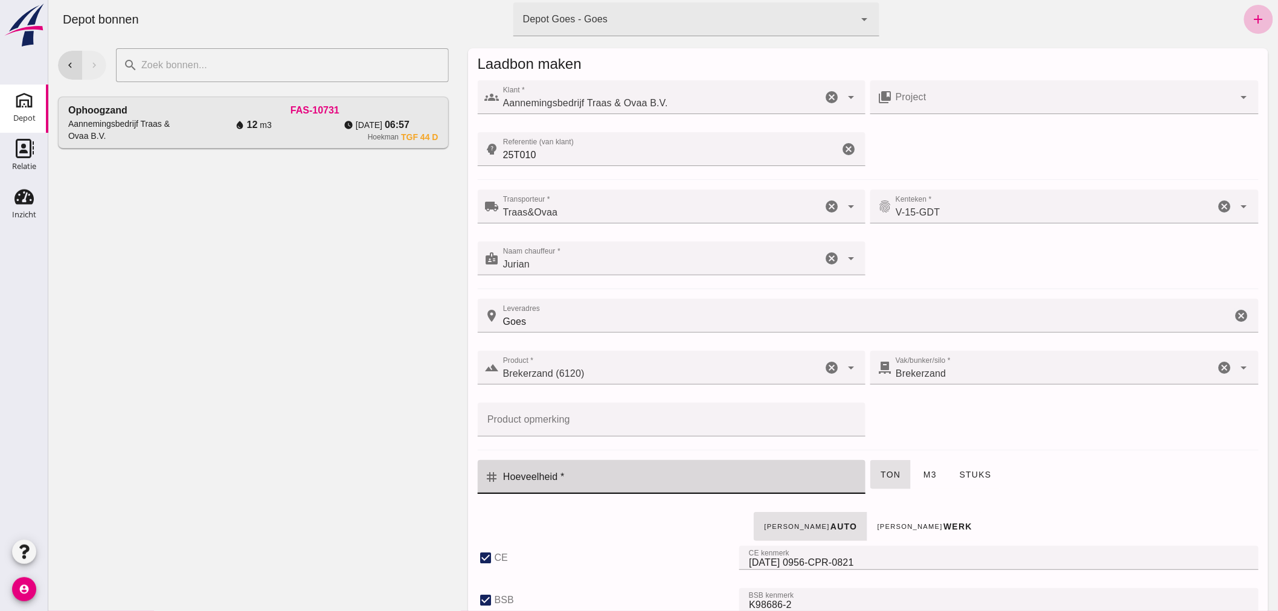
click at [568, 479] on input "Hoeveelheid *" at bounding box center [678, 477] width 359 height 34
type input "0.5"
click at [542, 157] on input "25T010" at bounding box center [669, 149] width 340 height 34
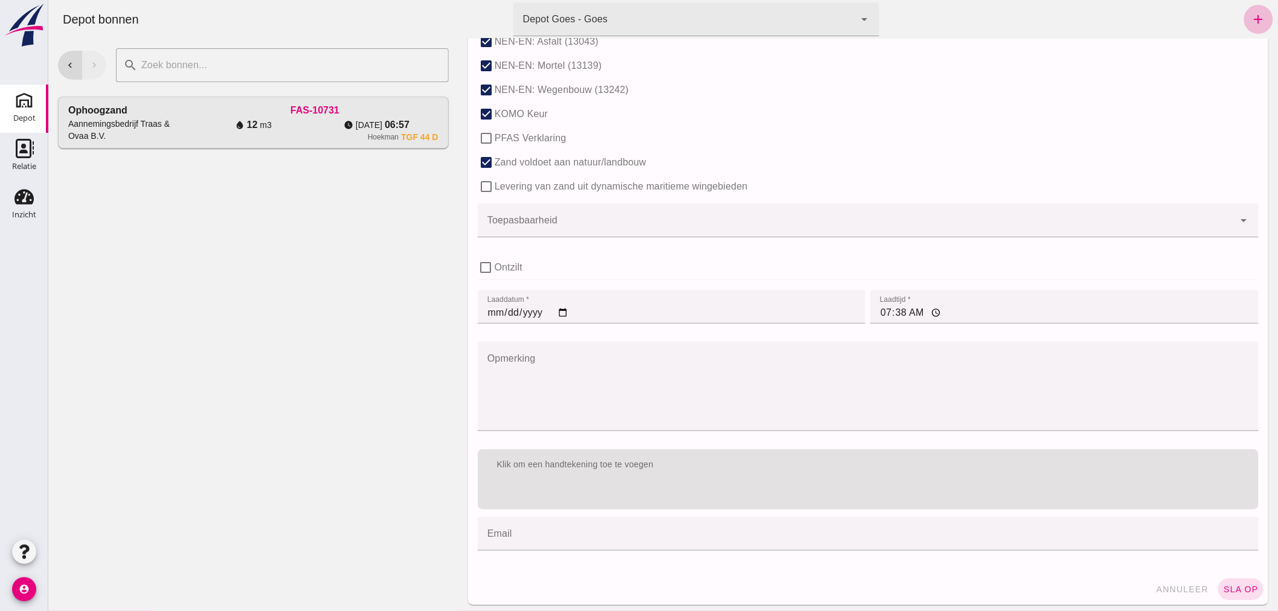
scroll to position [742, 0]
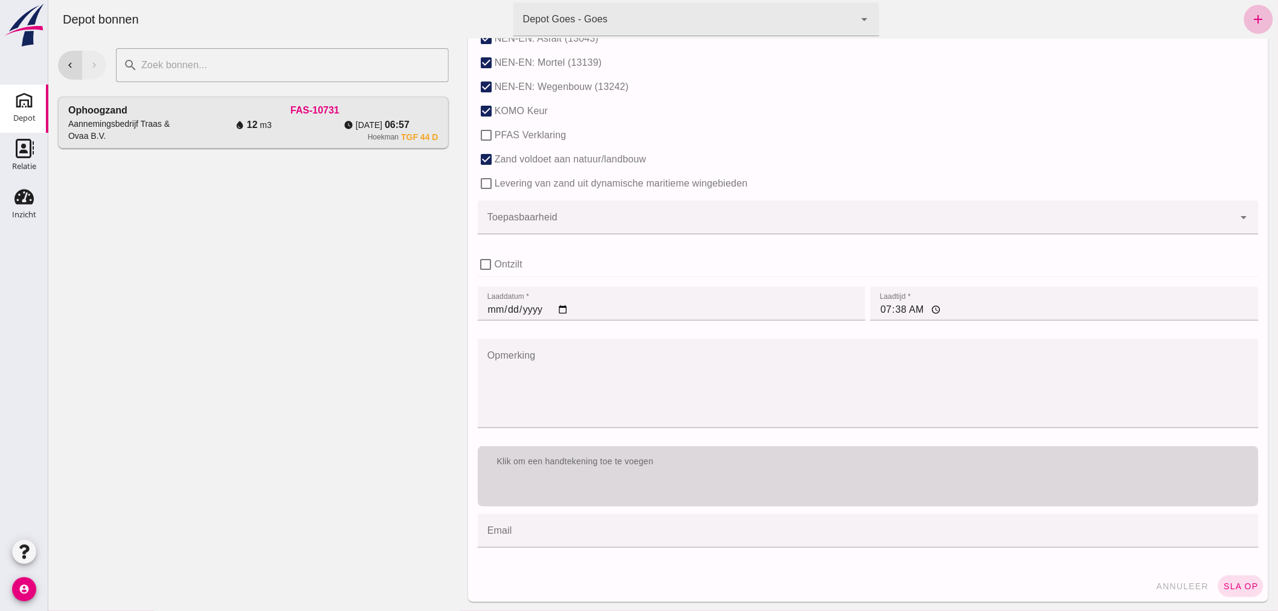
type input "25T010, [PERSON_NAME]"
click at [733, 474] on div "Klik om een handtekening toe te voegen" at bounding box center [867, 461] width 781 height 31
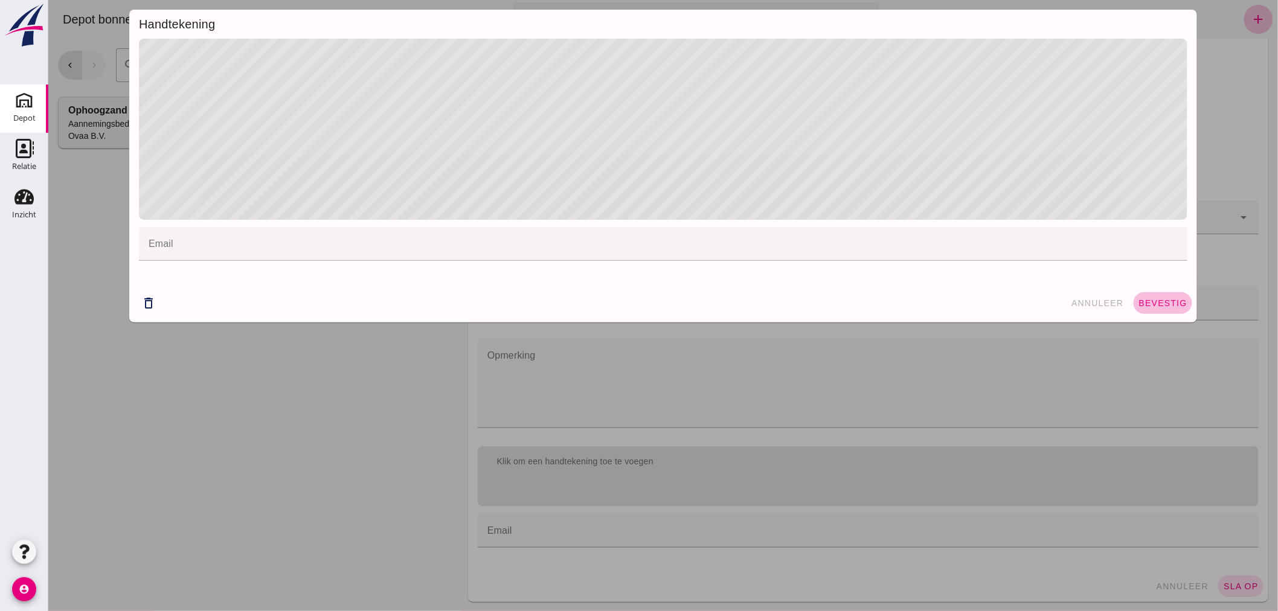
click at [1148, 301] on span "bevestig" at bounding box center [1162, 303] width 49 height 10
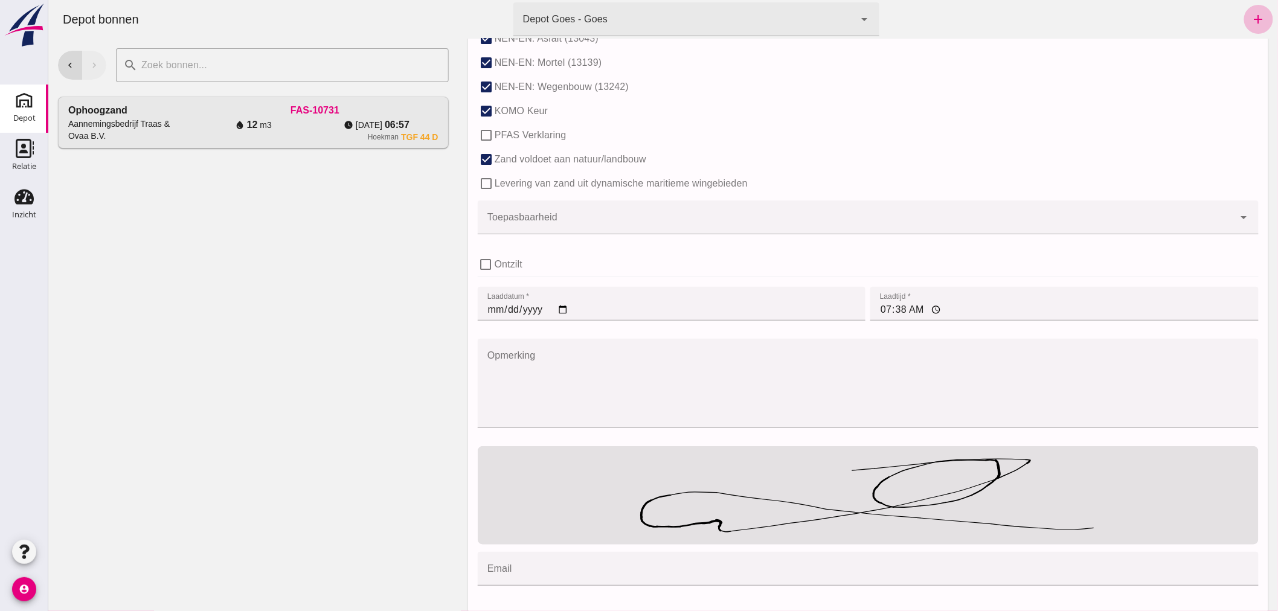
scroll to position [780, 0]
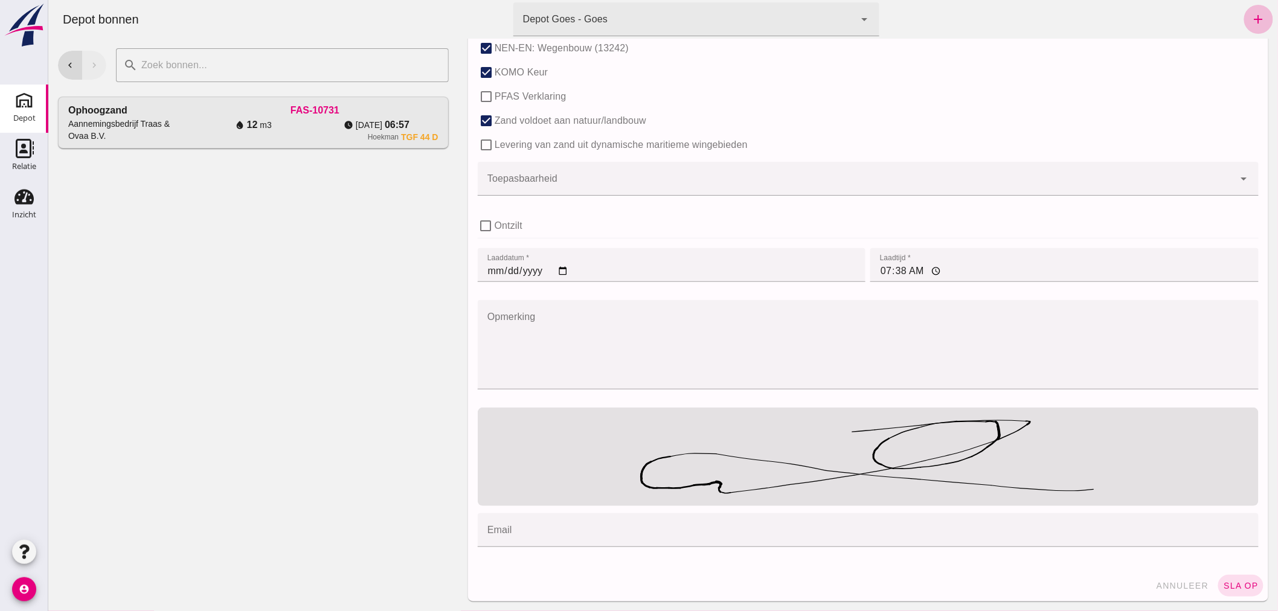
click at [1233, 576] on button "sla op" at bounding box center [1240, 586] width 45 height 22
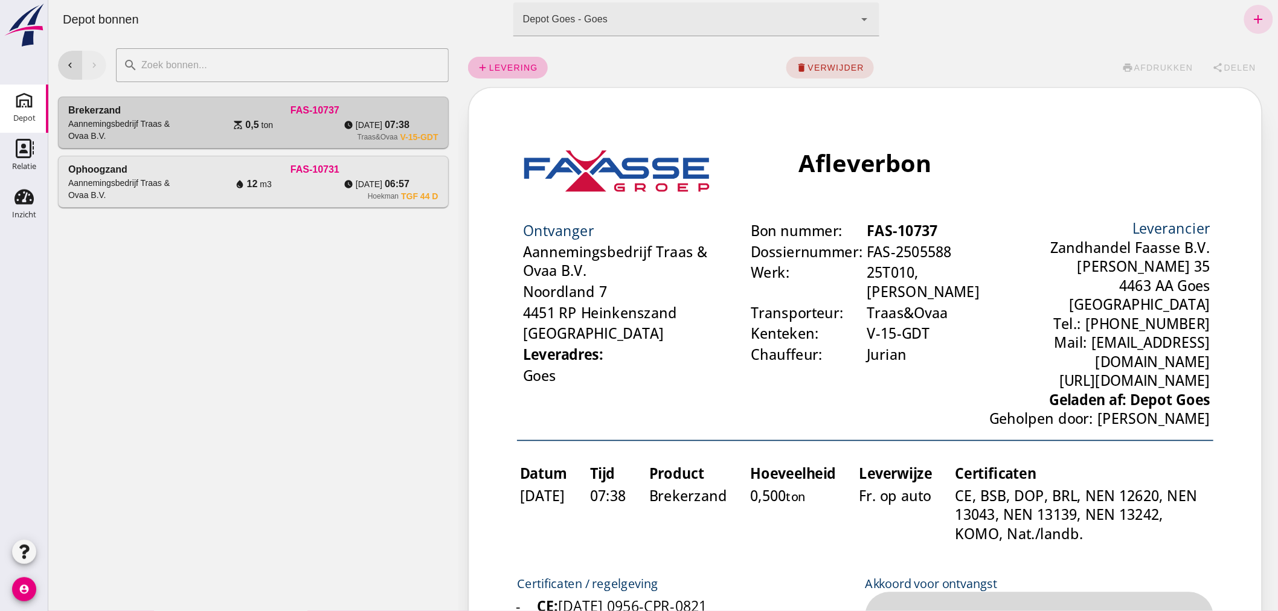
scroll to position [0, 0]
